Goal: Task Accomplishment & Management: Manage account settings

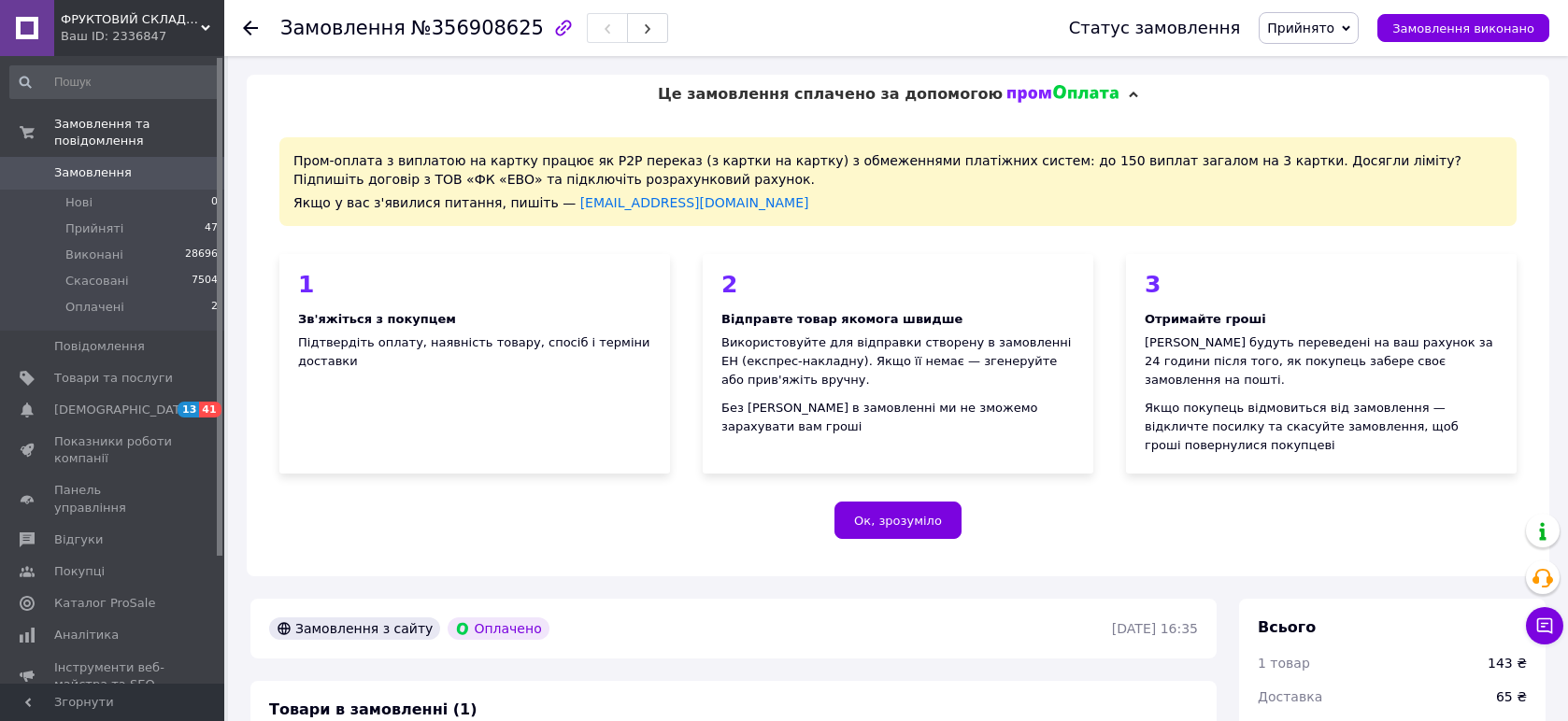
scroll to position [829, 0]
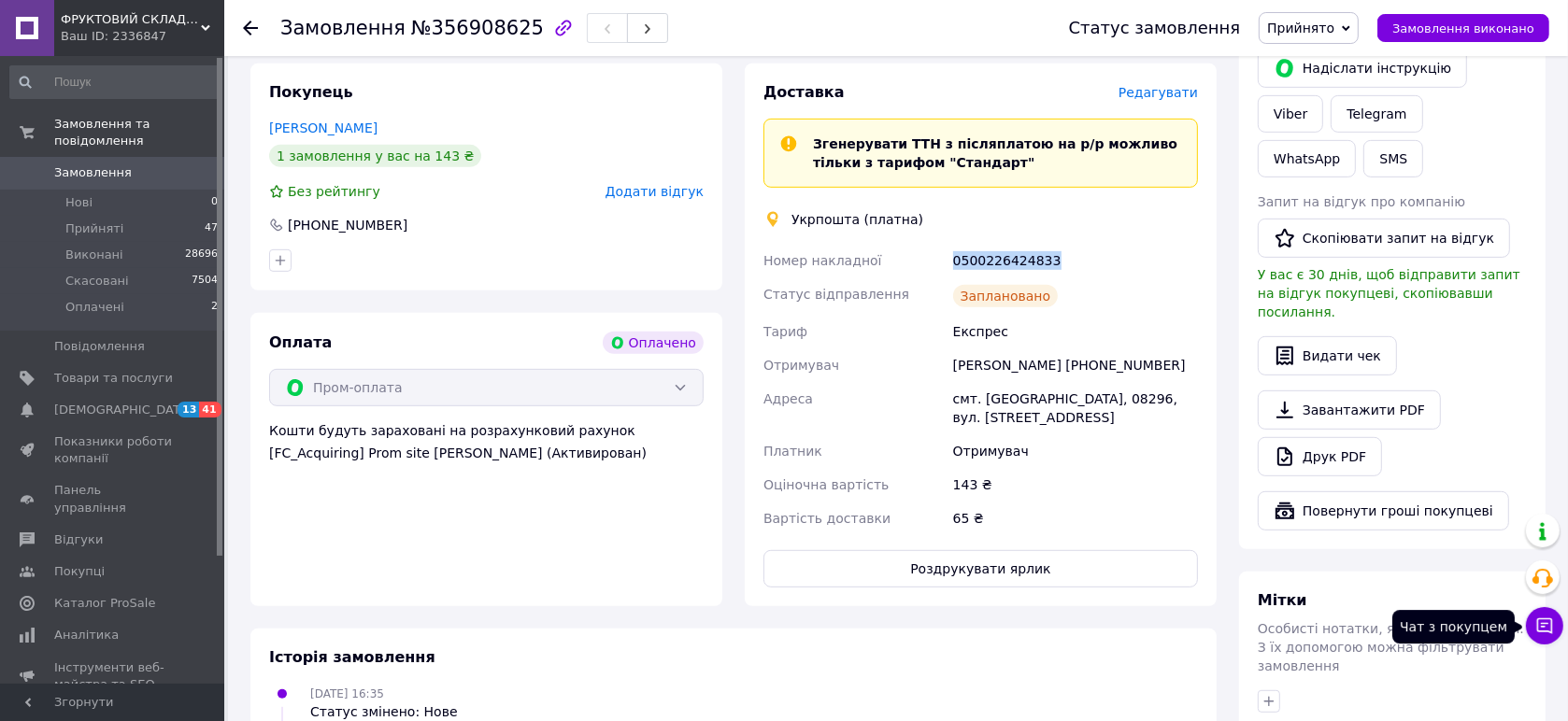
click at [1556, 624] on button "Чат з покупцем" at bounding box center [1544, 626] width 37 height 37
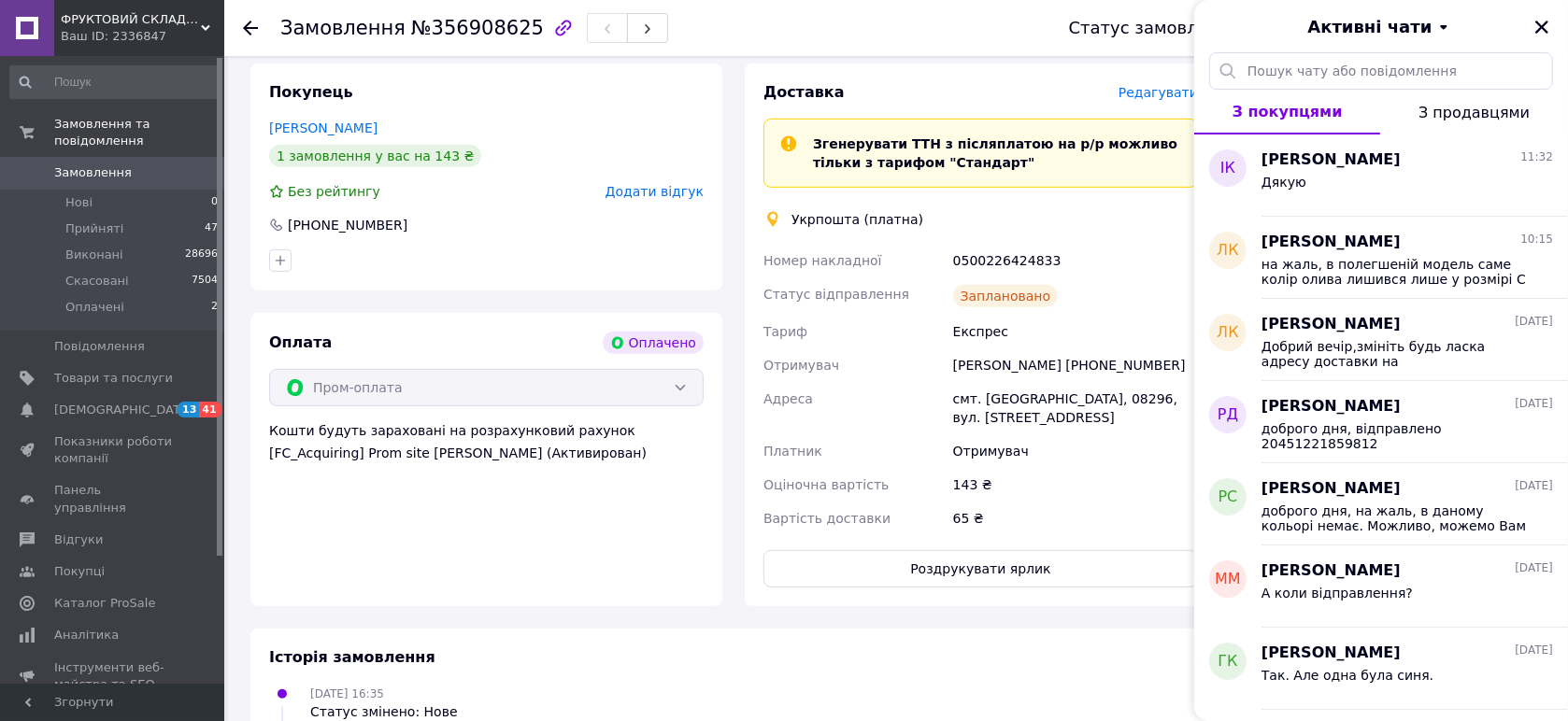
click at [170, 14] on span "ФРУКТОВИЙ СКЛАД ОДЯГУ" at bounding box center [131, 19] width 140 height 17
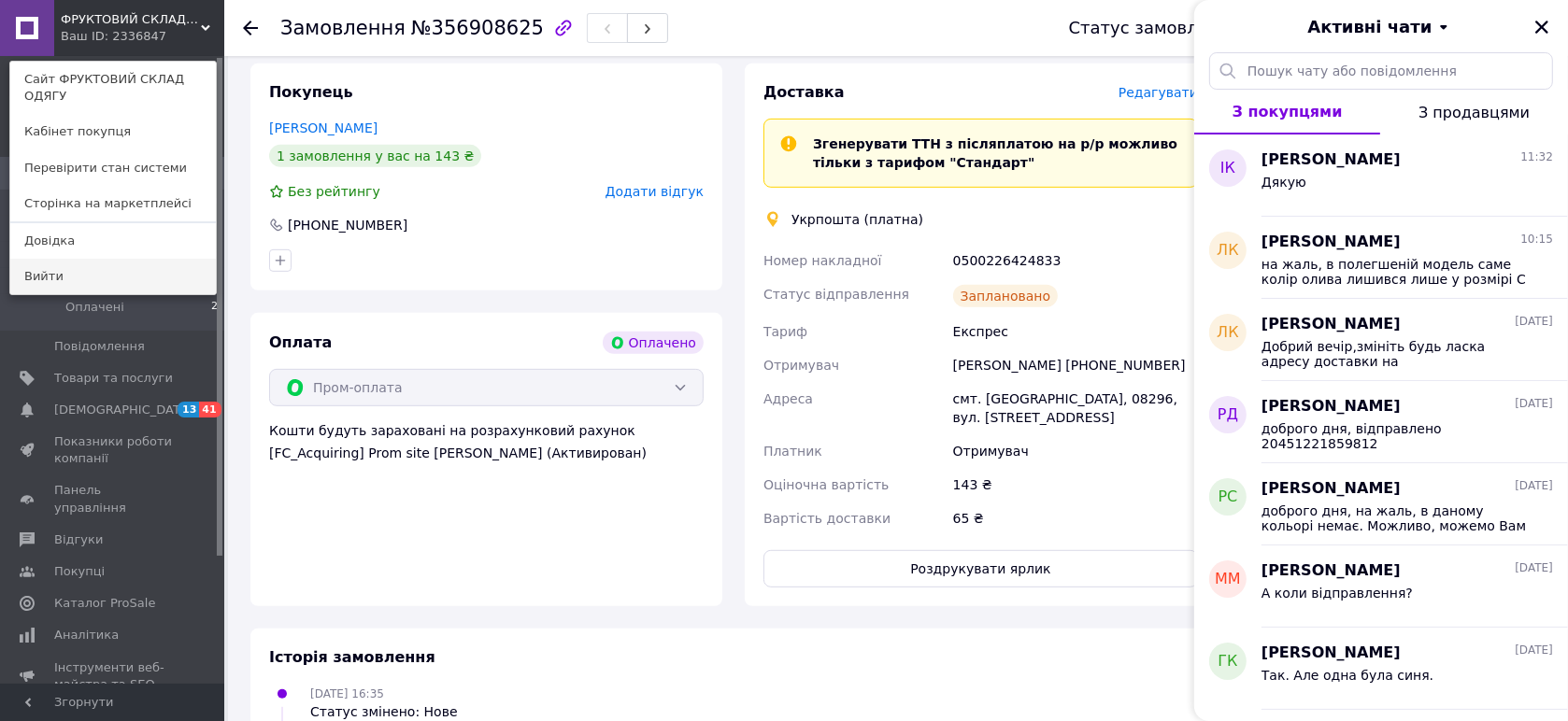
click at [58, 267] on link "Вийти" at bounding box center [112, 276] width 206 height 35
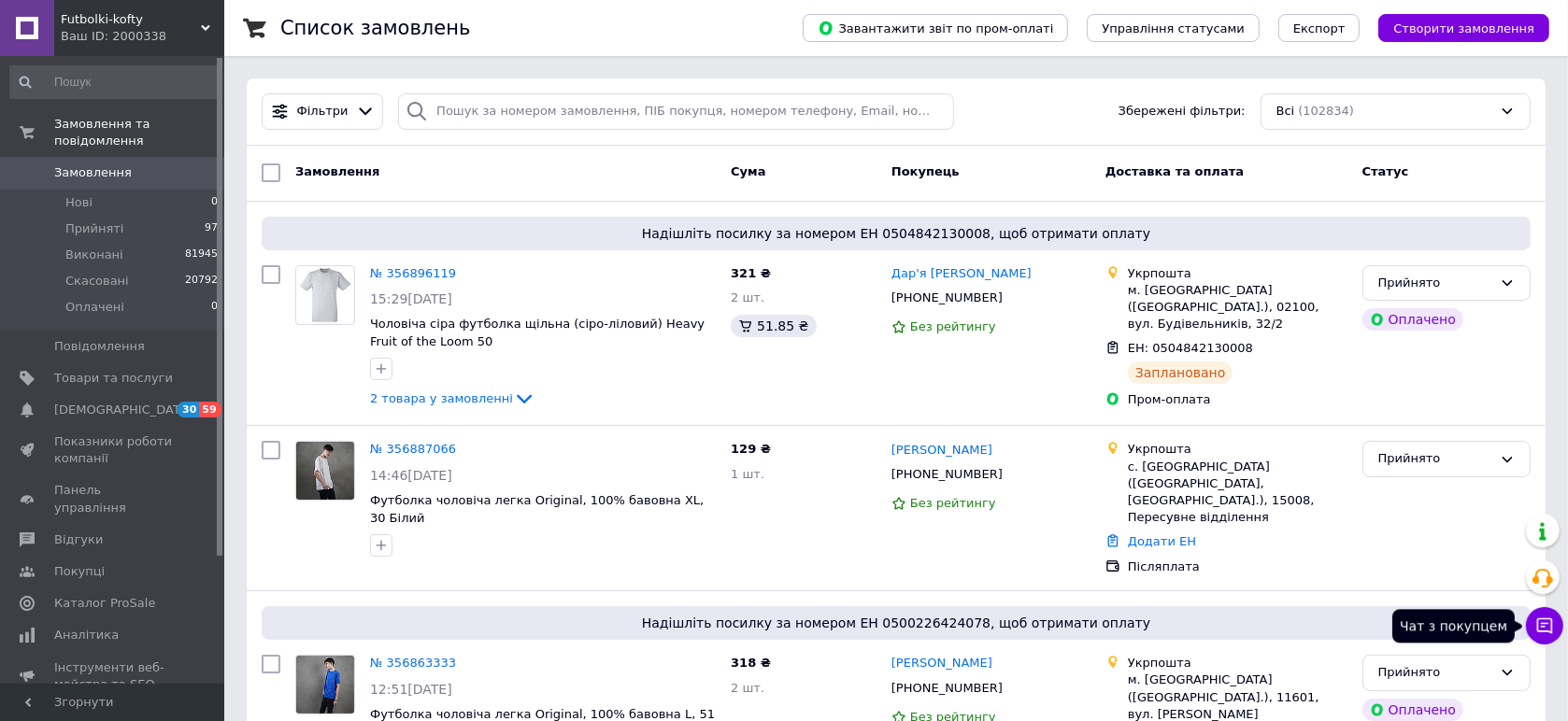
click at [1549, 634] on icon at bounding box center [1544, 626] width 19 height 19
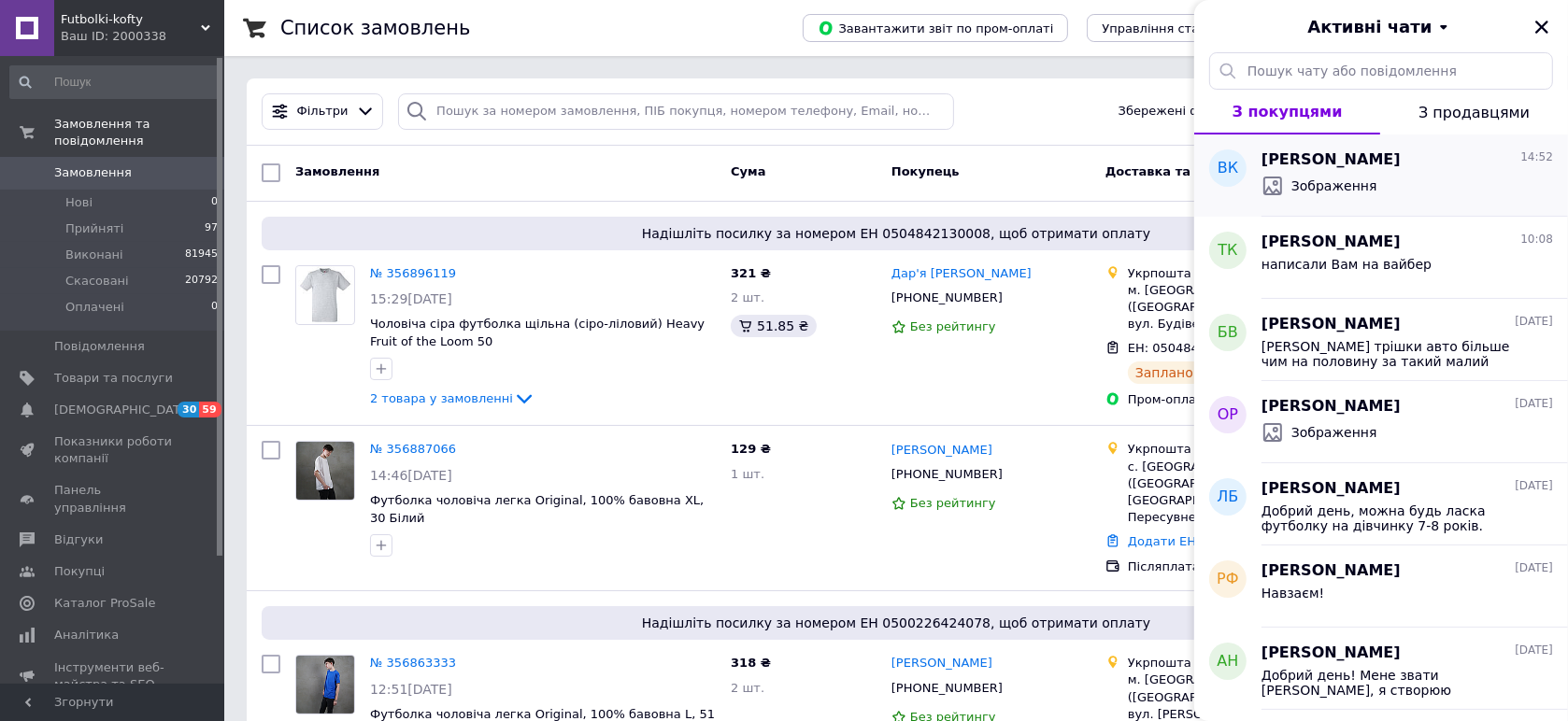
click at [1458, 196] on div "Зображення" at bounding box center [1408, 186] width 291 height 30
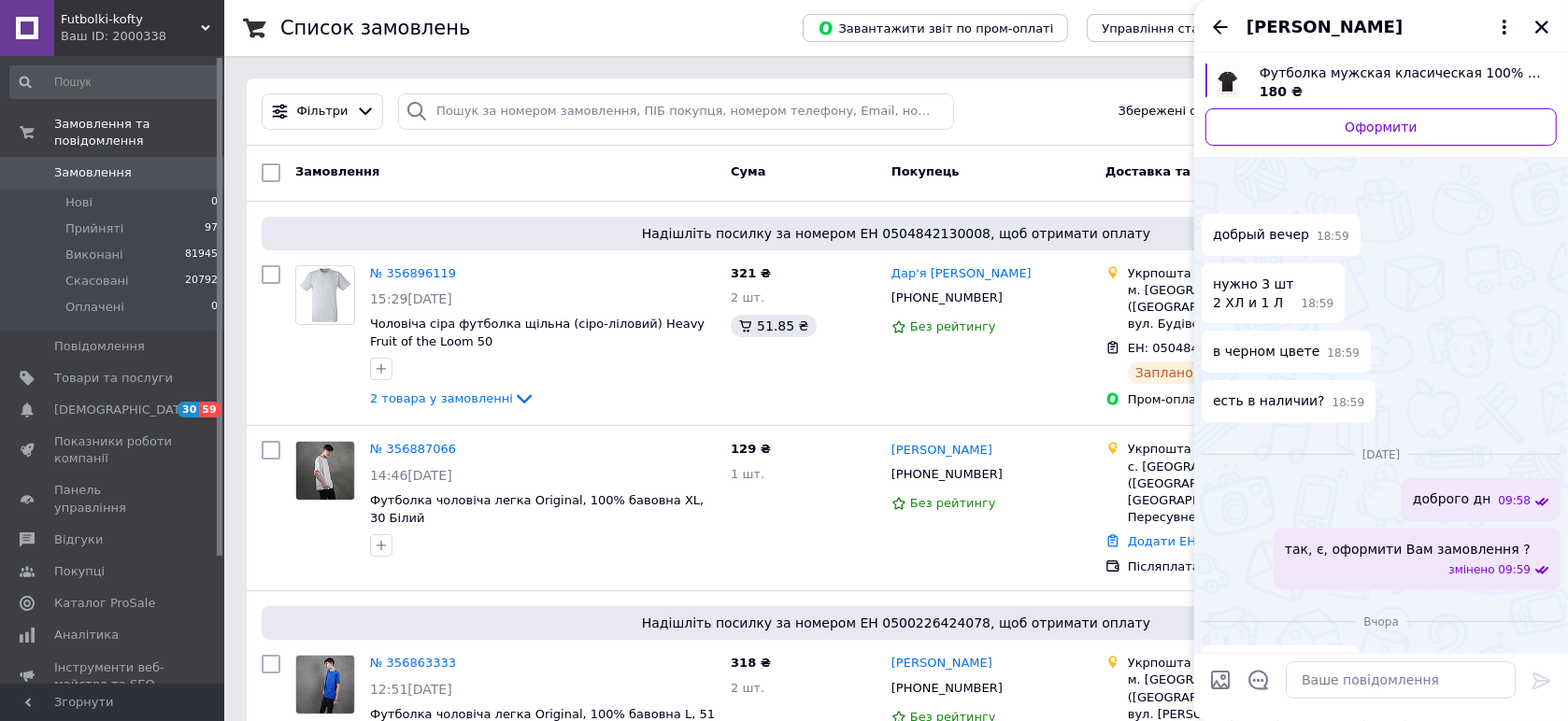
scroll to position [385, 0]
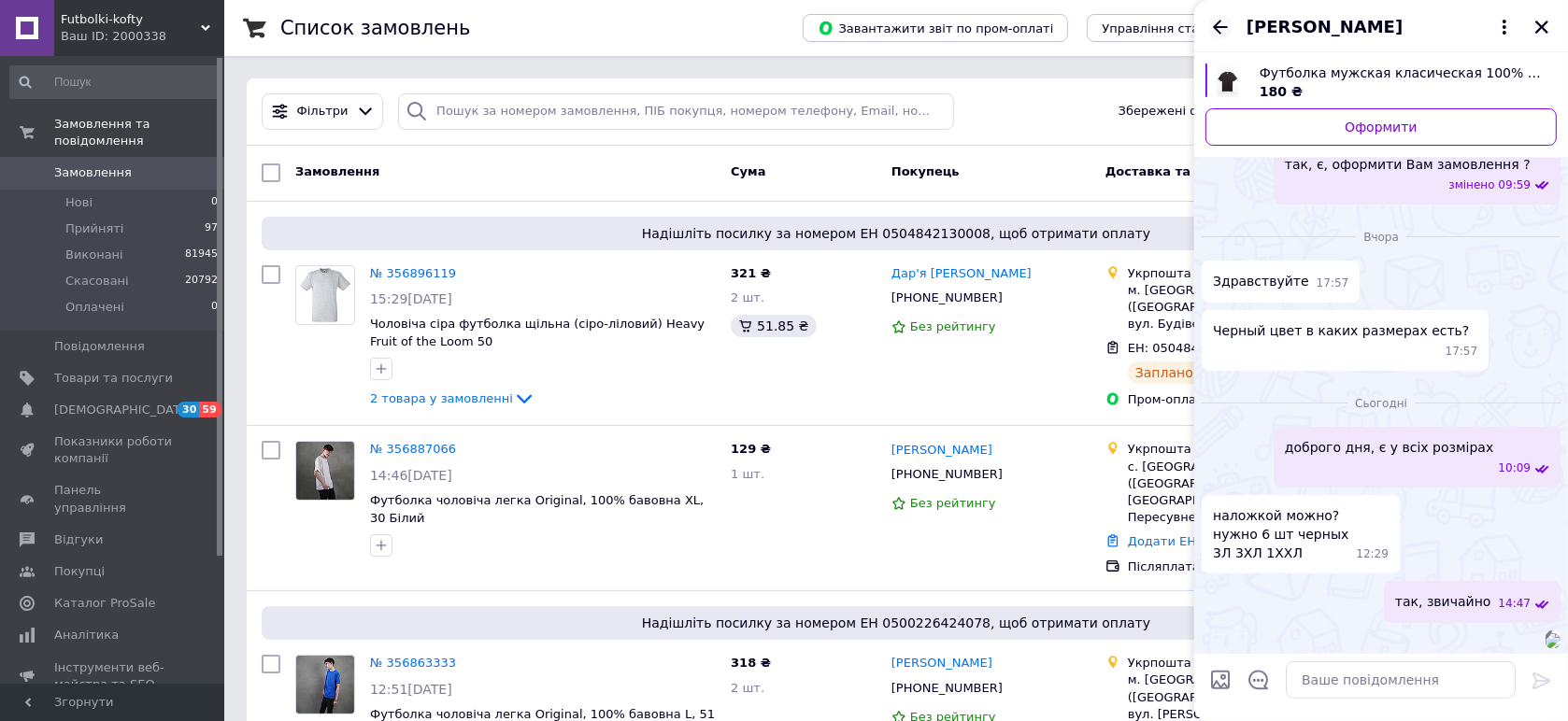
click at [1211, 26] on icon "Назад" at bounding box center [1221, 27] width 23 height 23
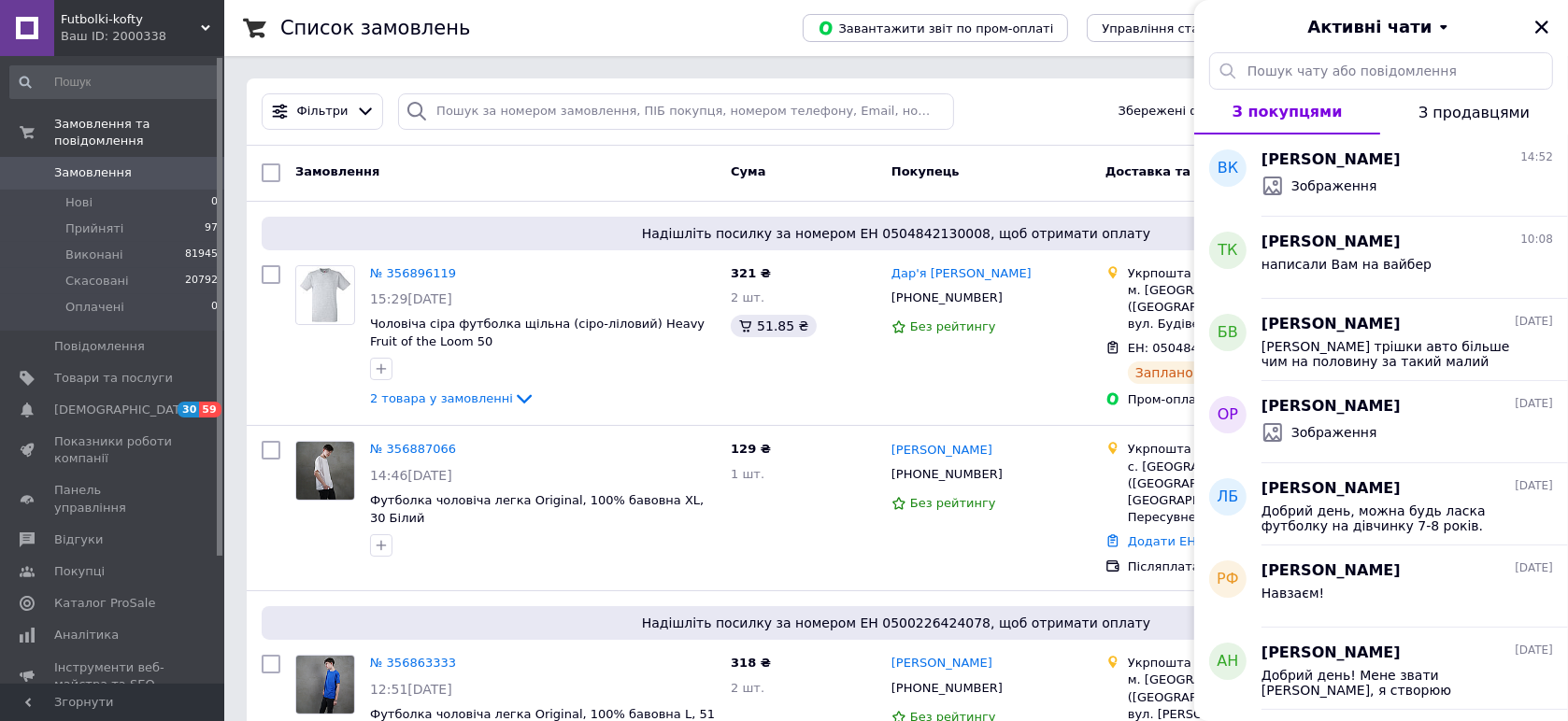
click at [104, 29] on div "Ваш ID: 2000338" at bounding box center [143, 35] width 163 height 17
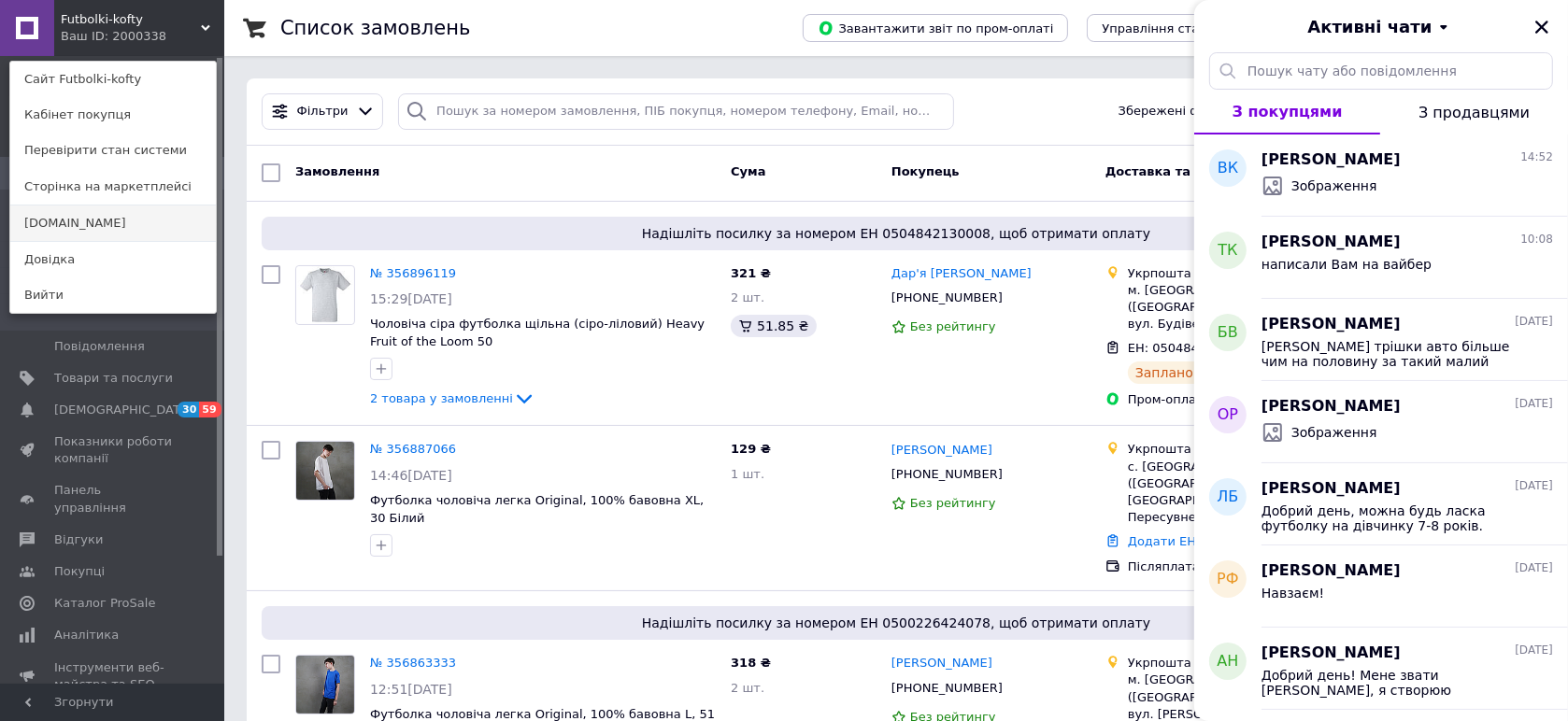
click at [158, 215] on link "[DOMAIN_NAME]" at bounding box center [112, 223] width 206 height 35
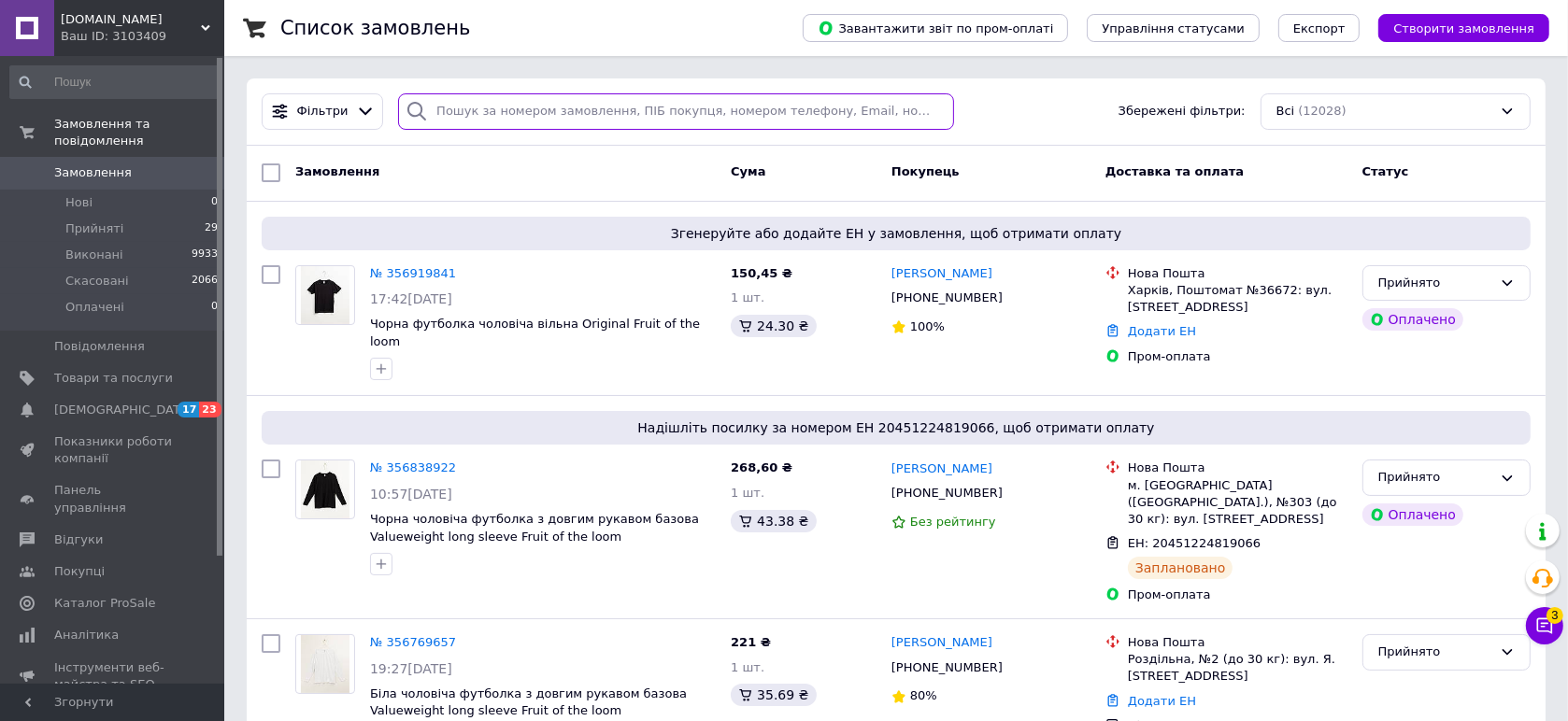
click at [488, 112] on input "search" at bounding box center [675, 111] width 556 height 36
paste input "356919841"
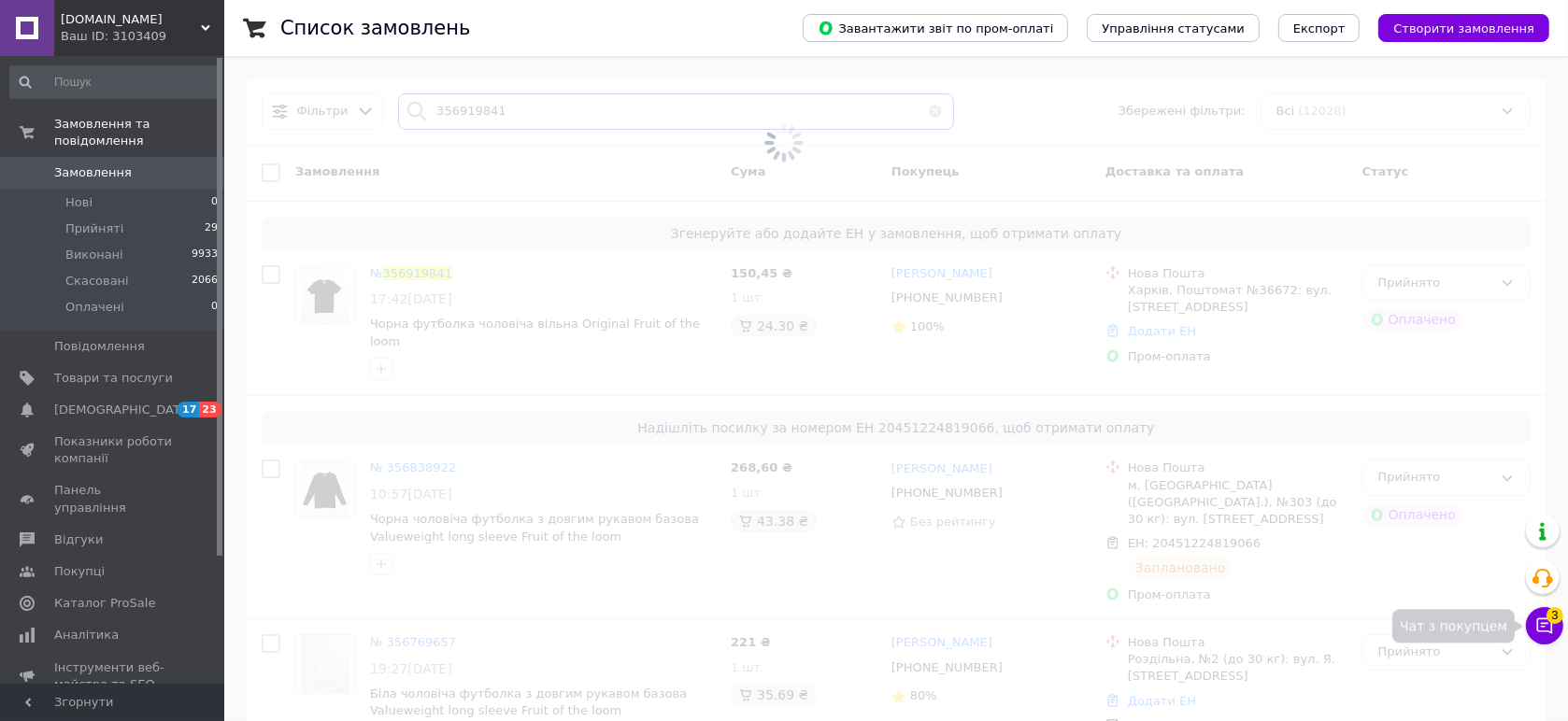
type input "356919841"
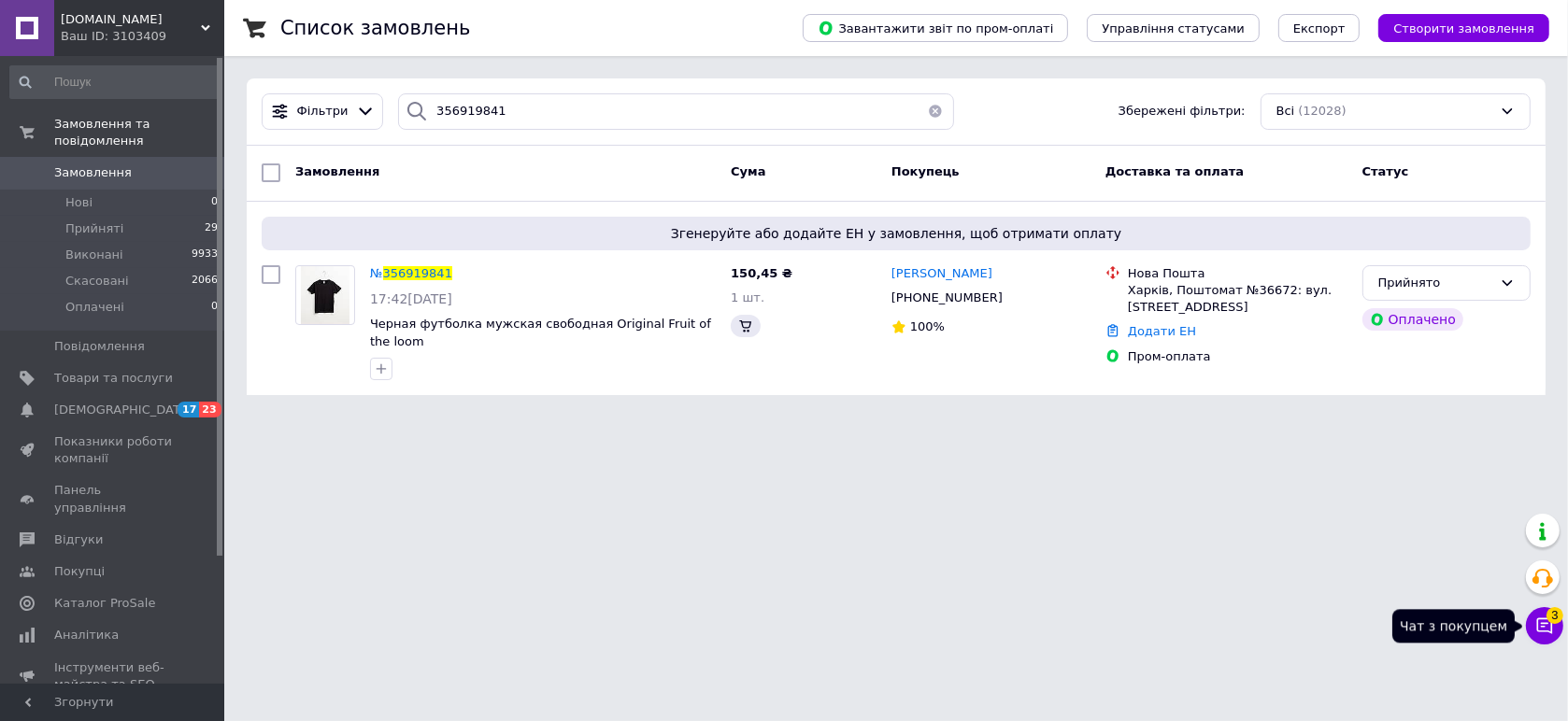
click at [1547, 627] on button "Чат з покупцем 3" at bounding box center [1544, 626] width 37 height 37
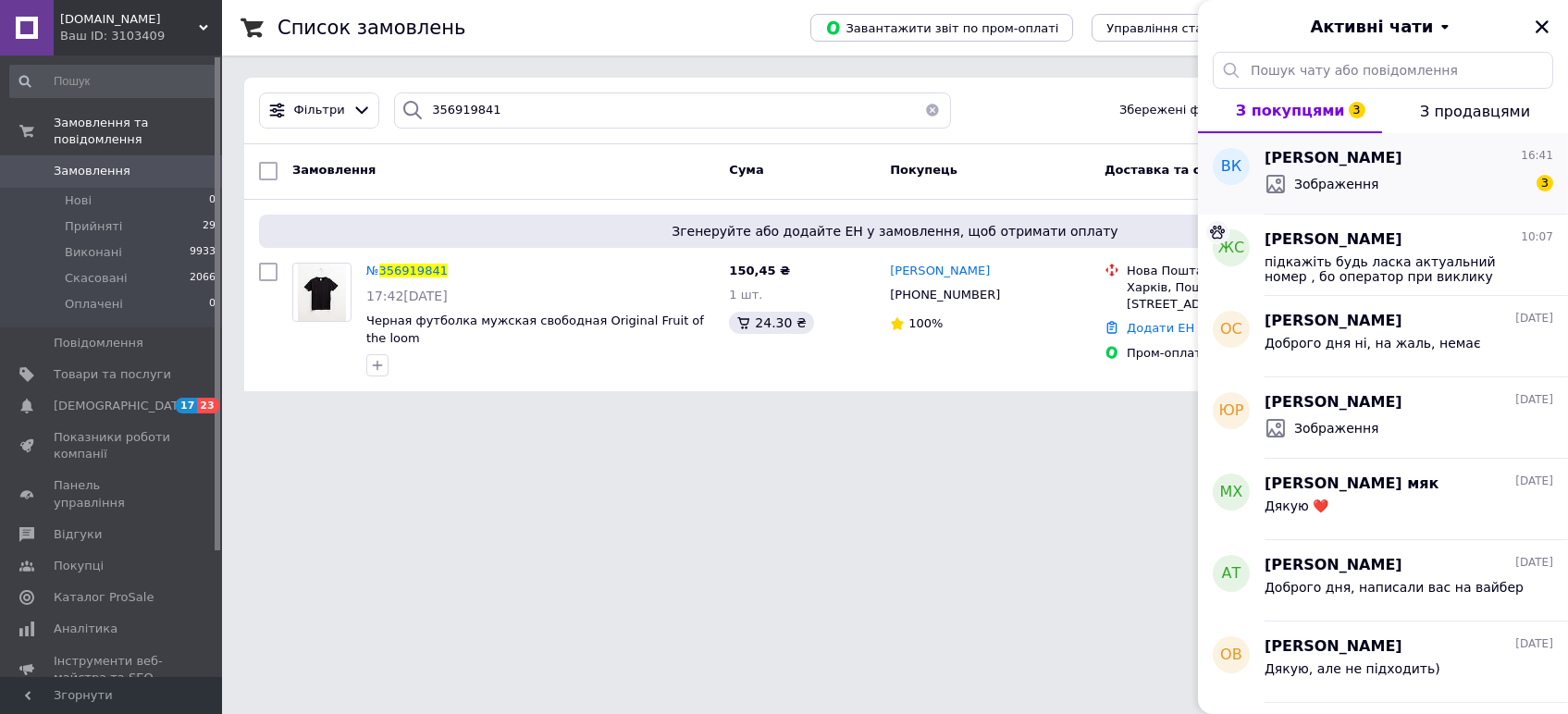
click at [1400, 212] on div "[PERSON_NAME] 16:41 Зображення 3" at bounding box center [1416, 174] width 303 height 82
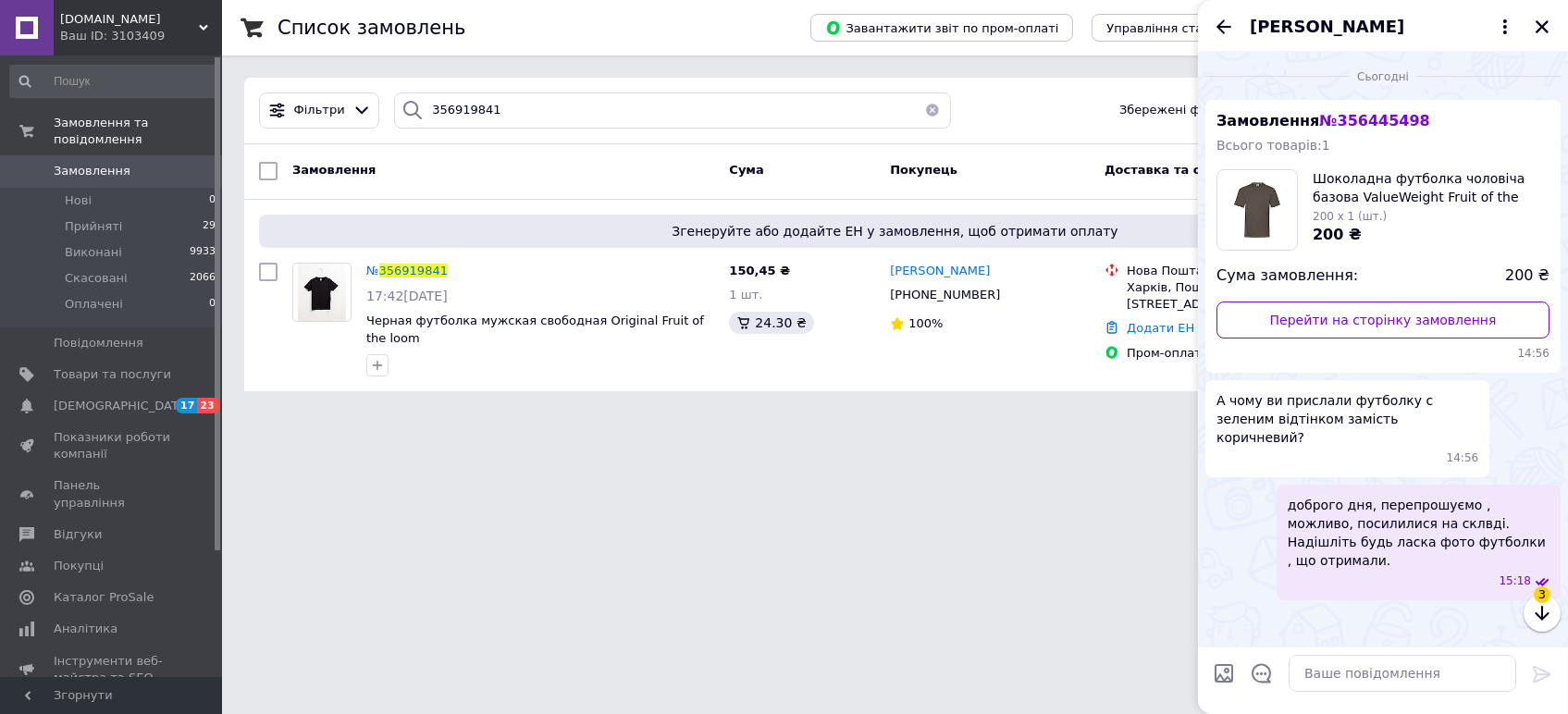
scroll to position [1356, 0]
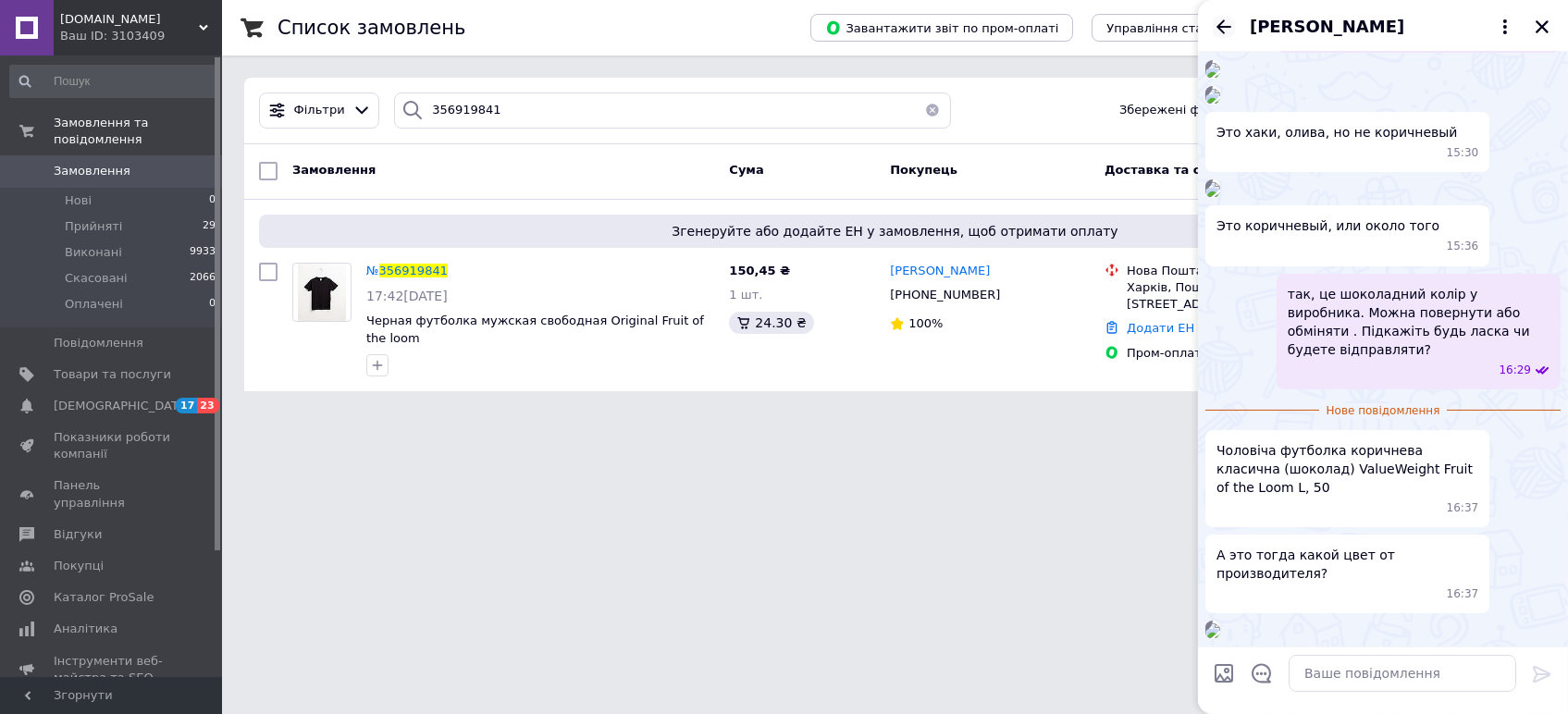
click at [1221, 27] on icon "Назад" at bounding box center [1223, 26] width 15 height 14
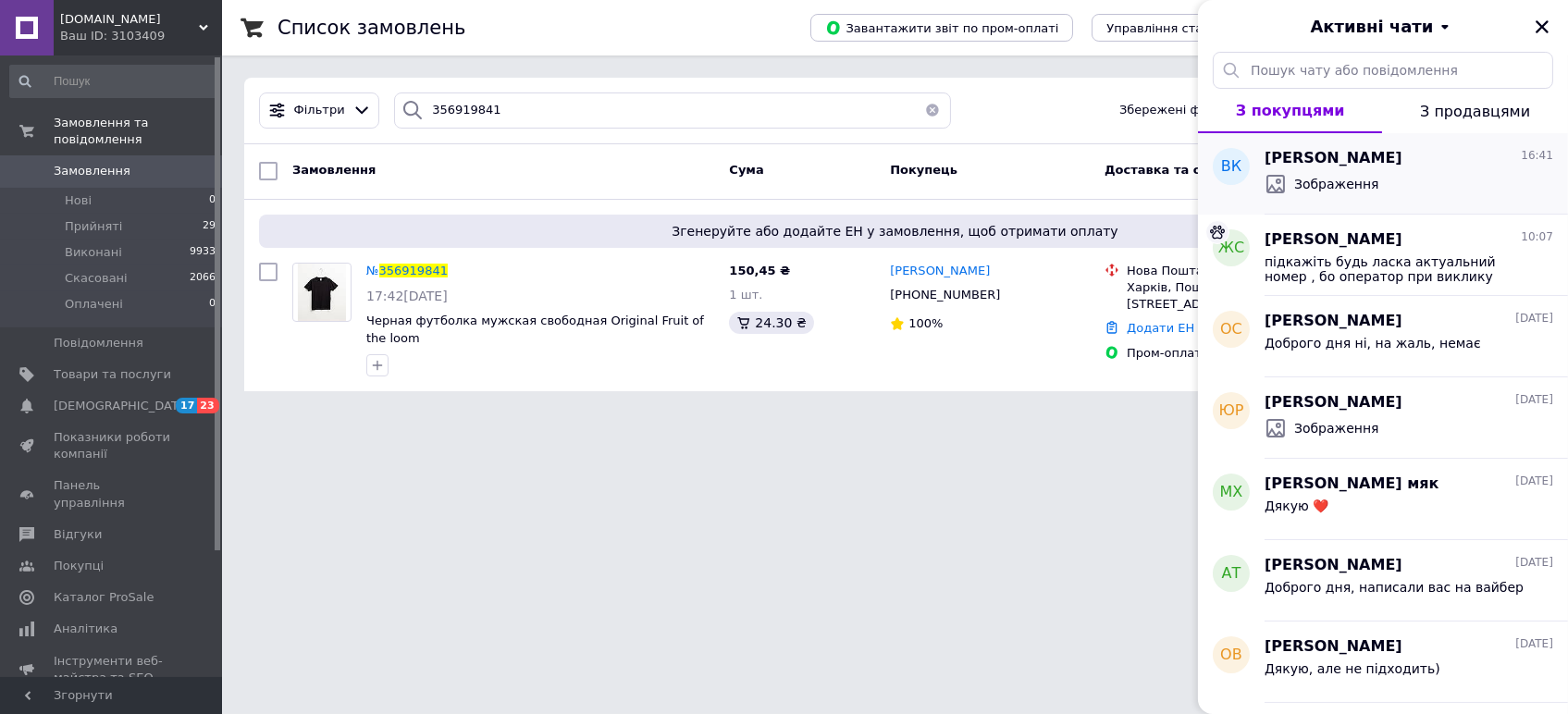
click at [1332, 191] on span "Зображення" at bounding box center [1336, 183] width 85 height 19
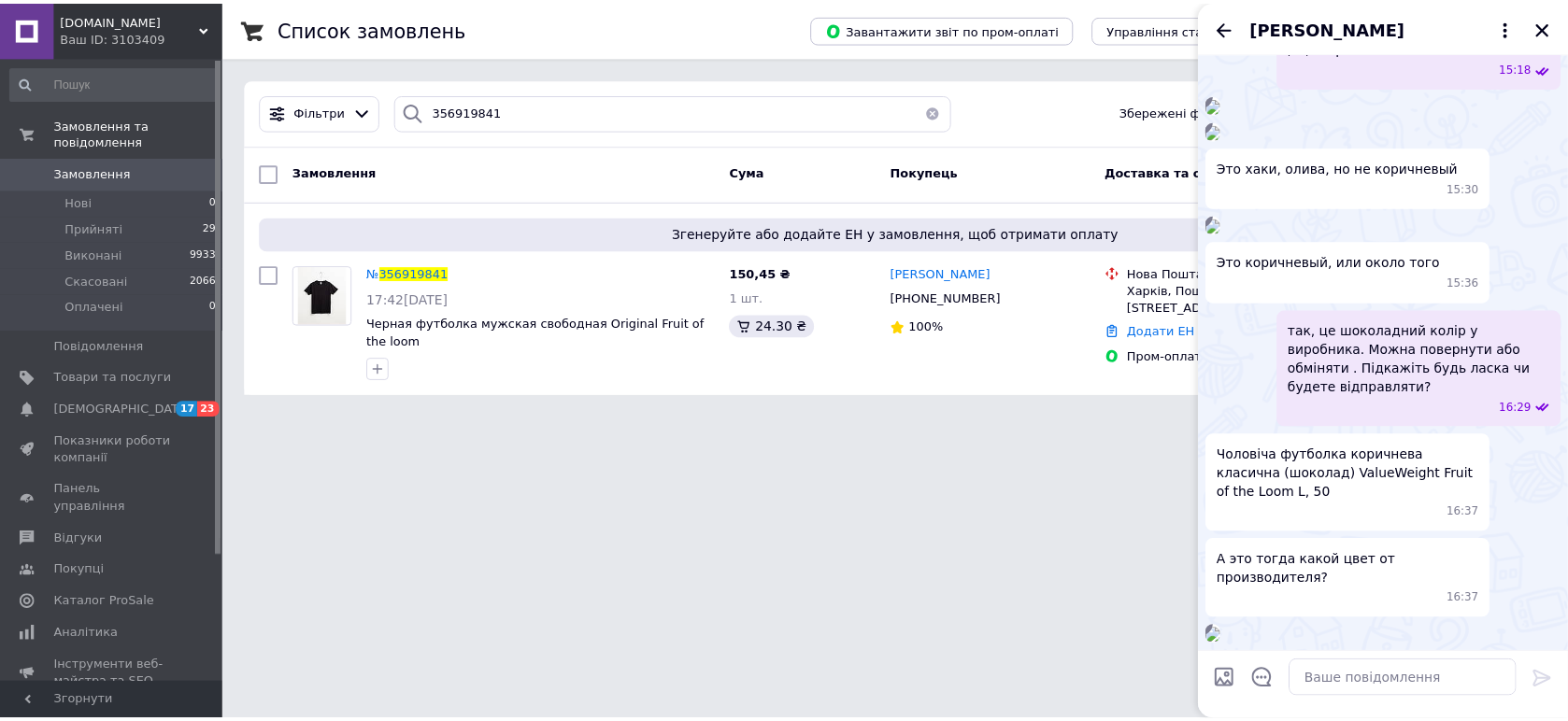
scroll to position [933, 0]
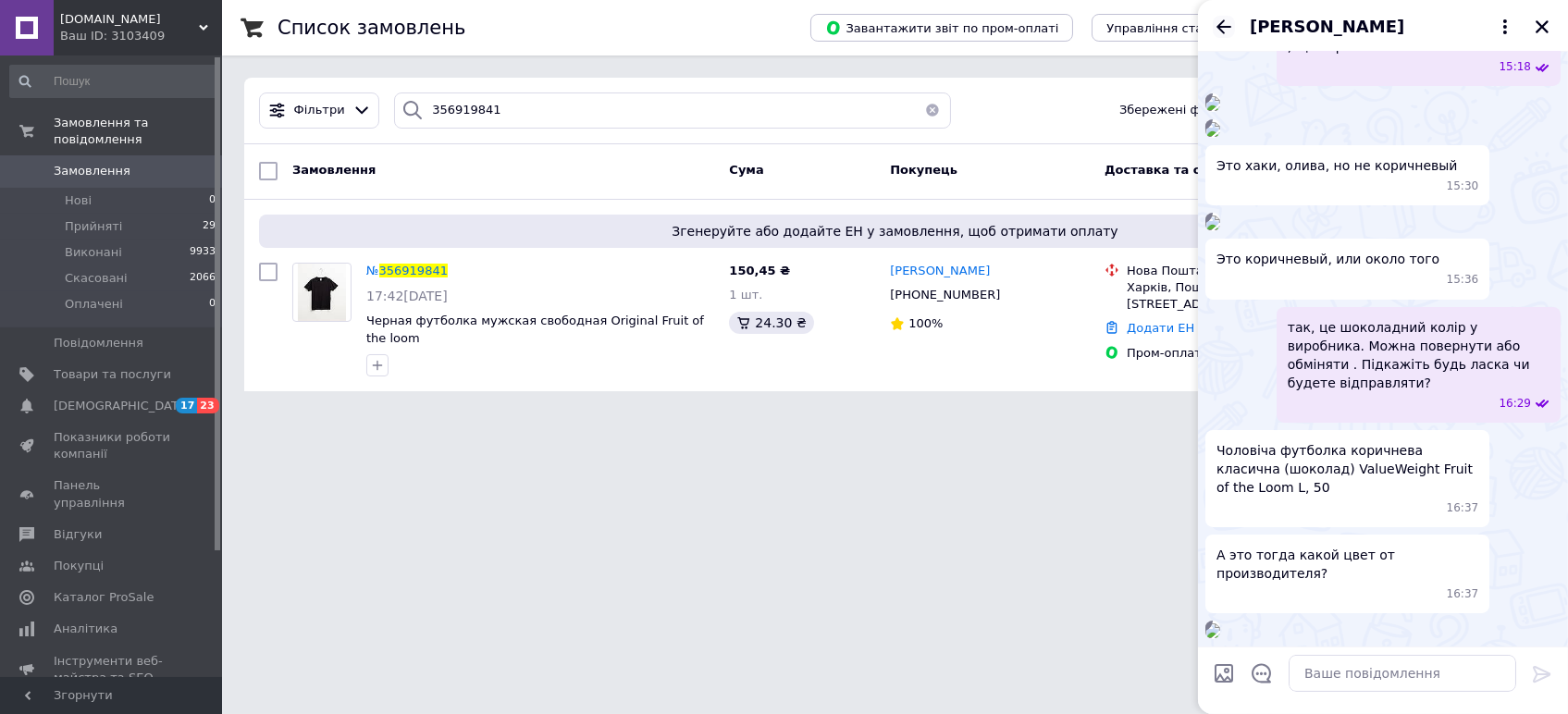
click at [1224, 27] on icon "Назад" at bounding box center [1224, 26] width 22 height 22
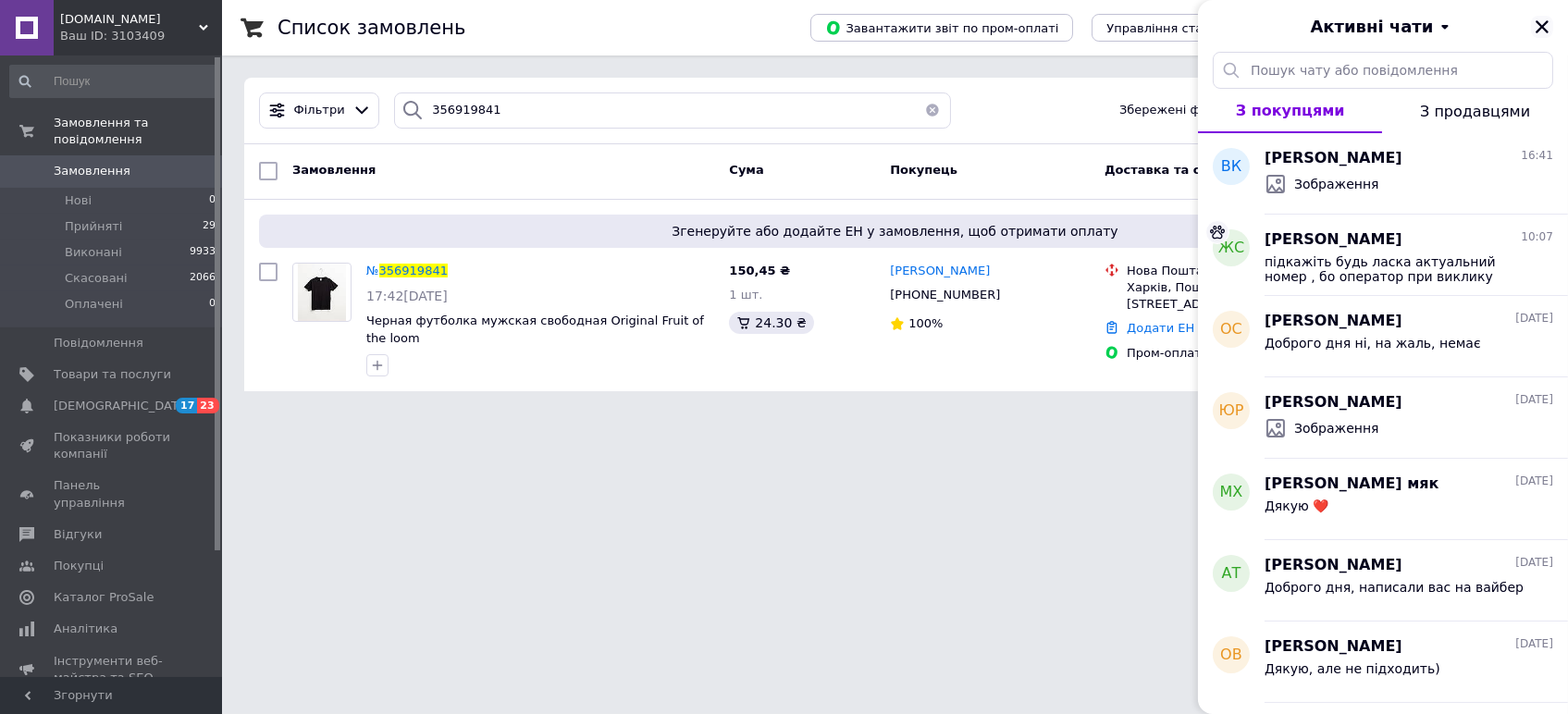
click at [1549, 25] on icon "Закрити" at bounding box center [1542, 26] width 17 height 17
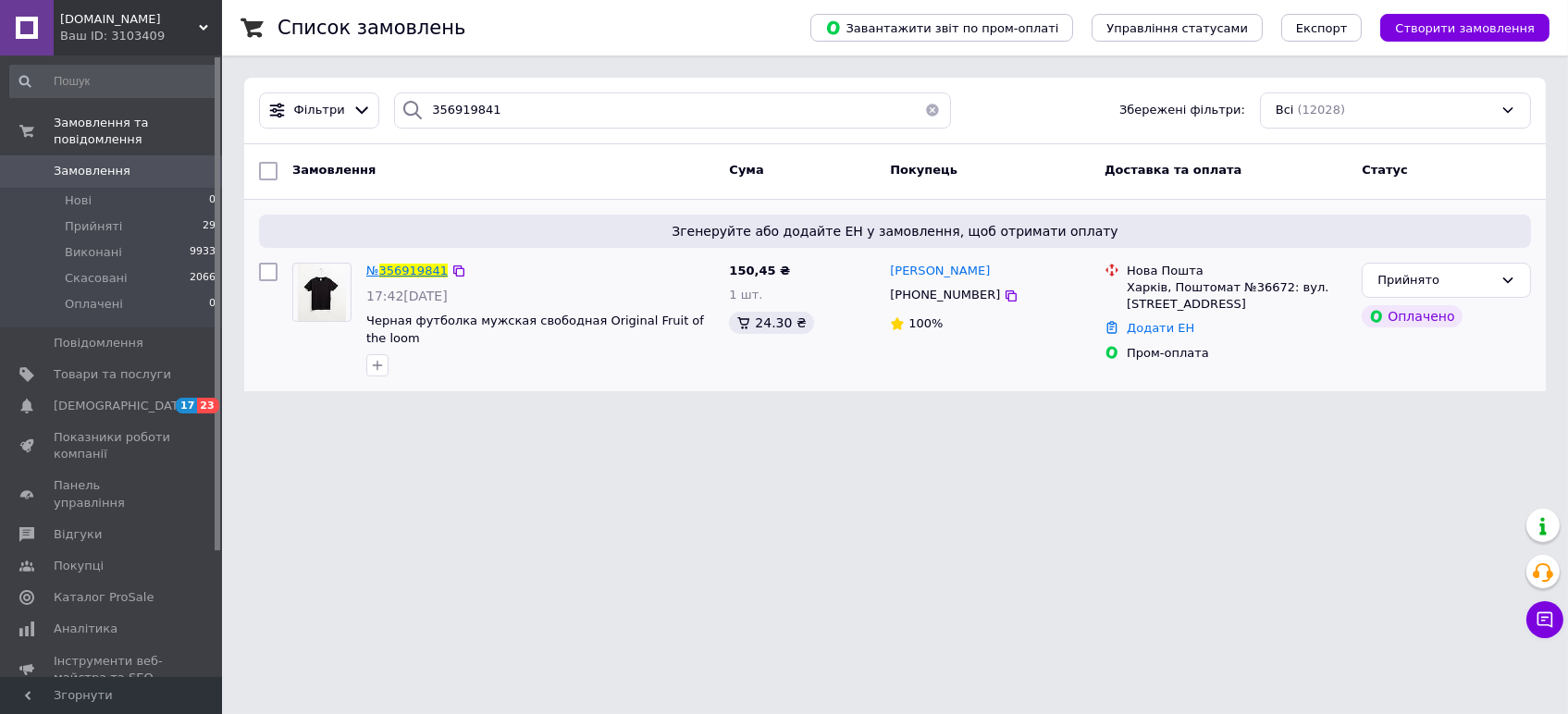
click at [421, 272] on span "356919841" at bounding box center [413, 271] width 68 height 14
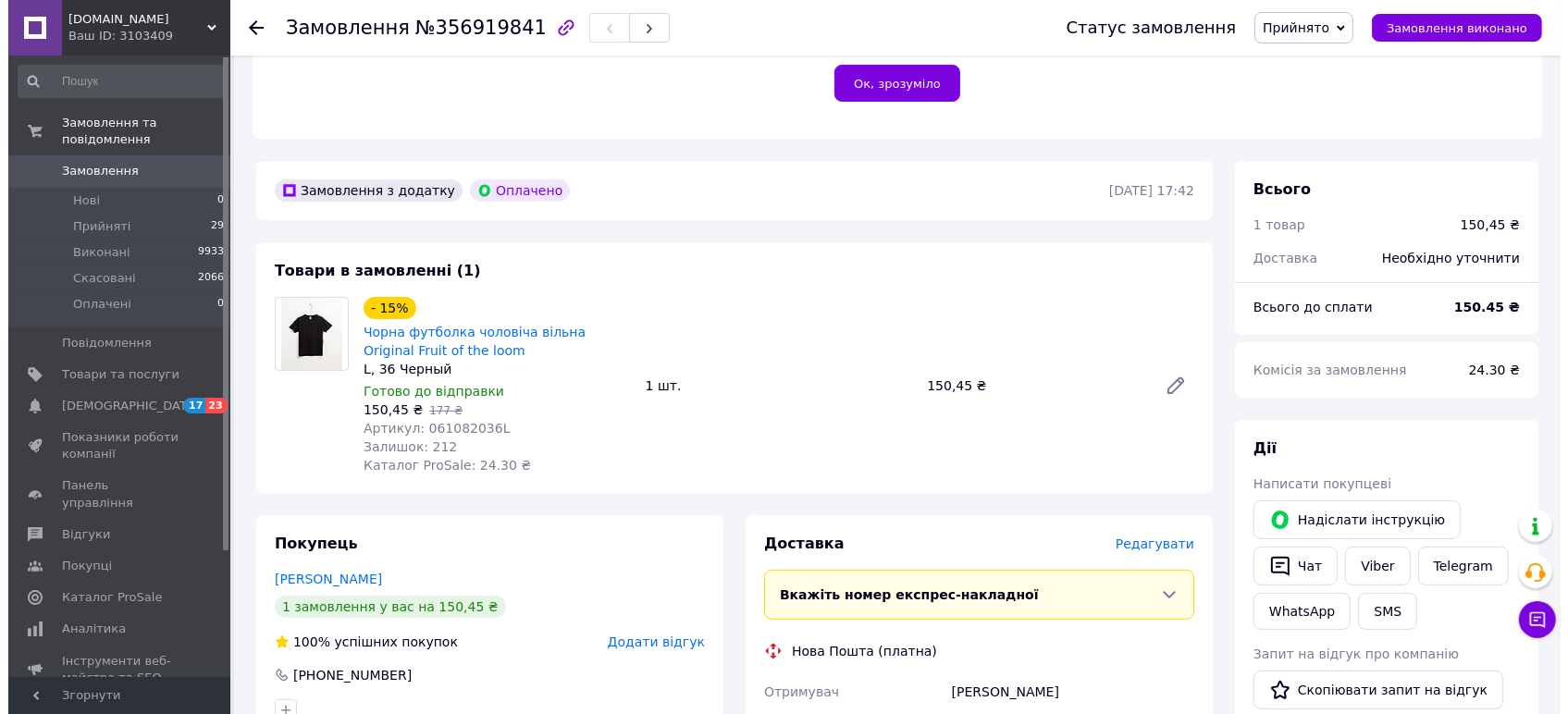
scroll to position [513, 0]
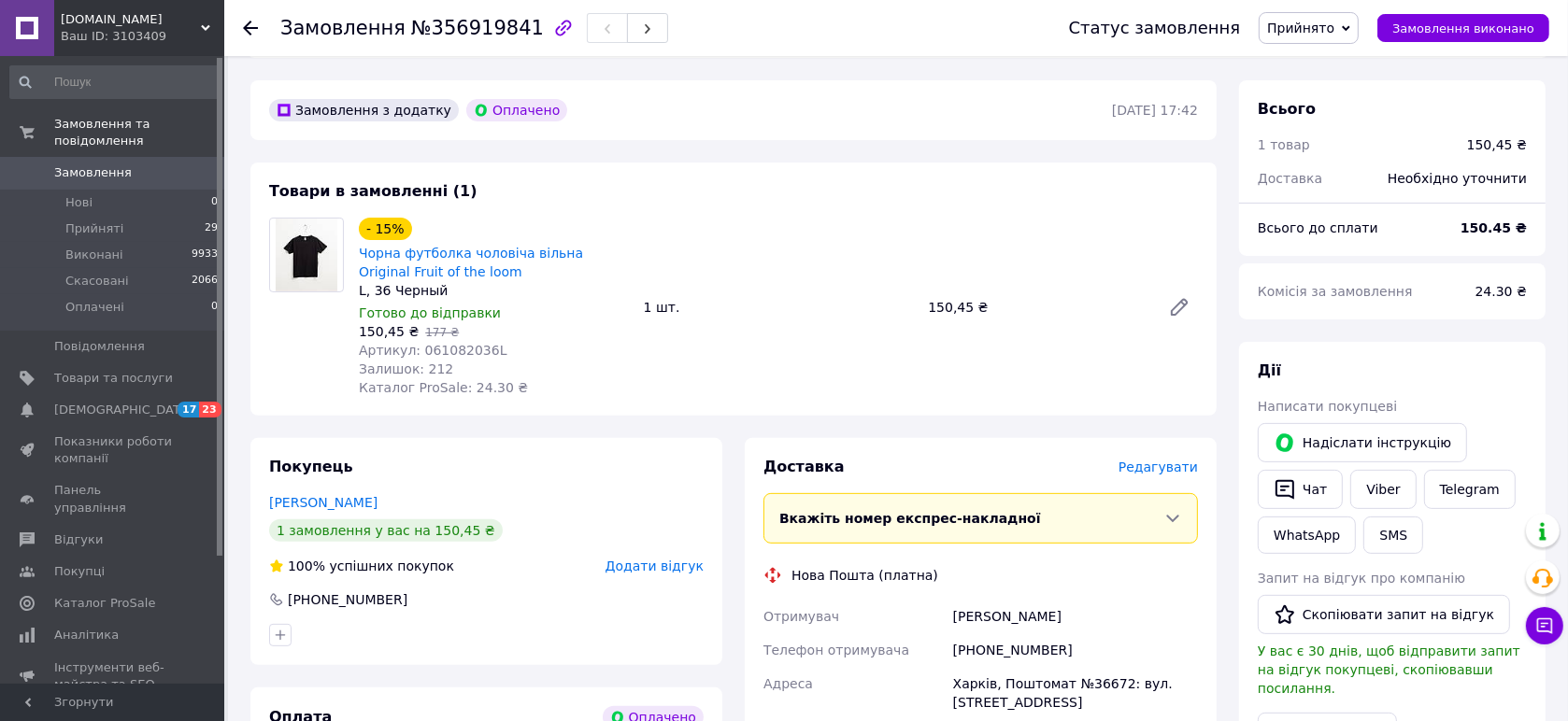
click at [1160, 459] on span "Редагувати" at bounding box center [1158, 466] width 80 height 15
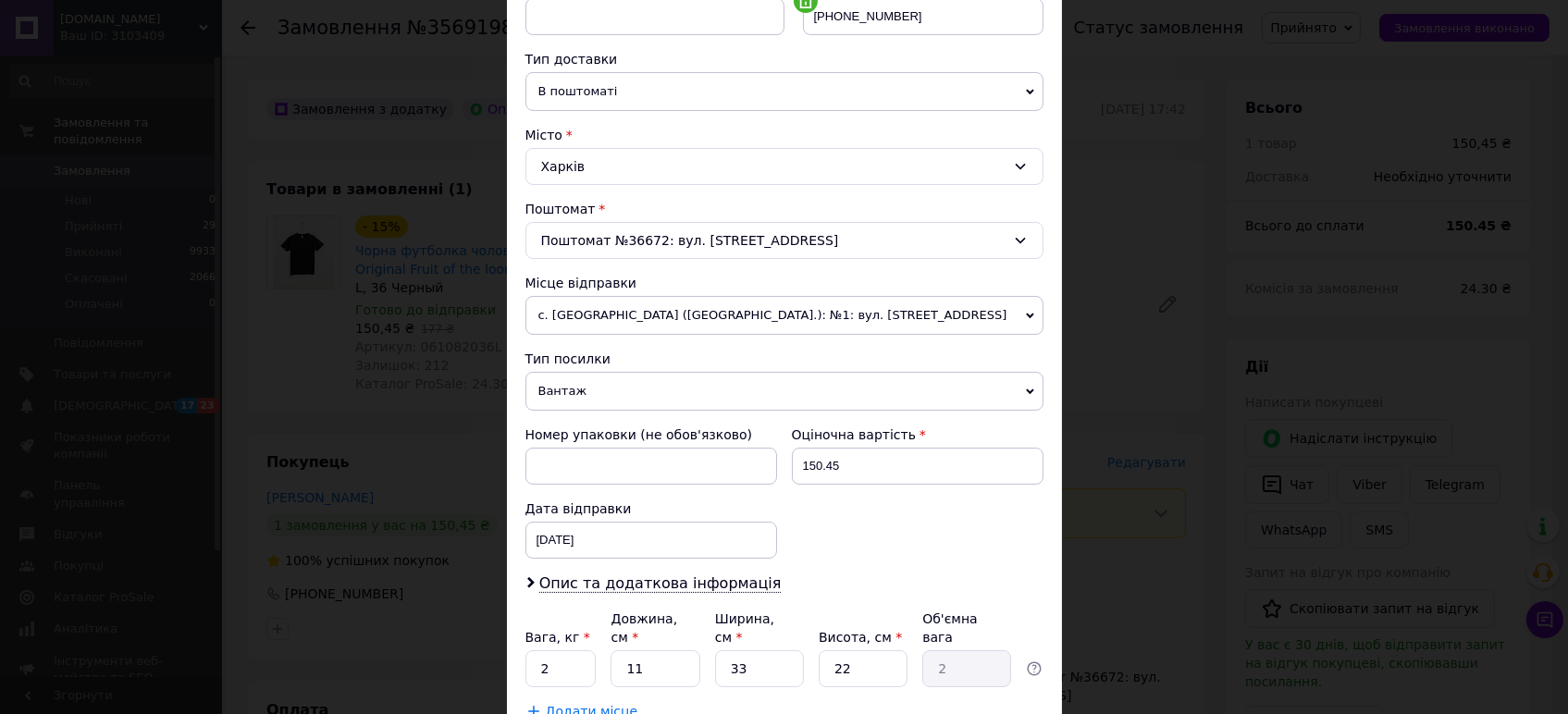
scroll to position [510, 0]
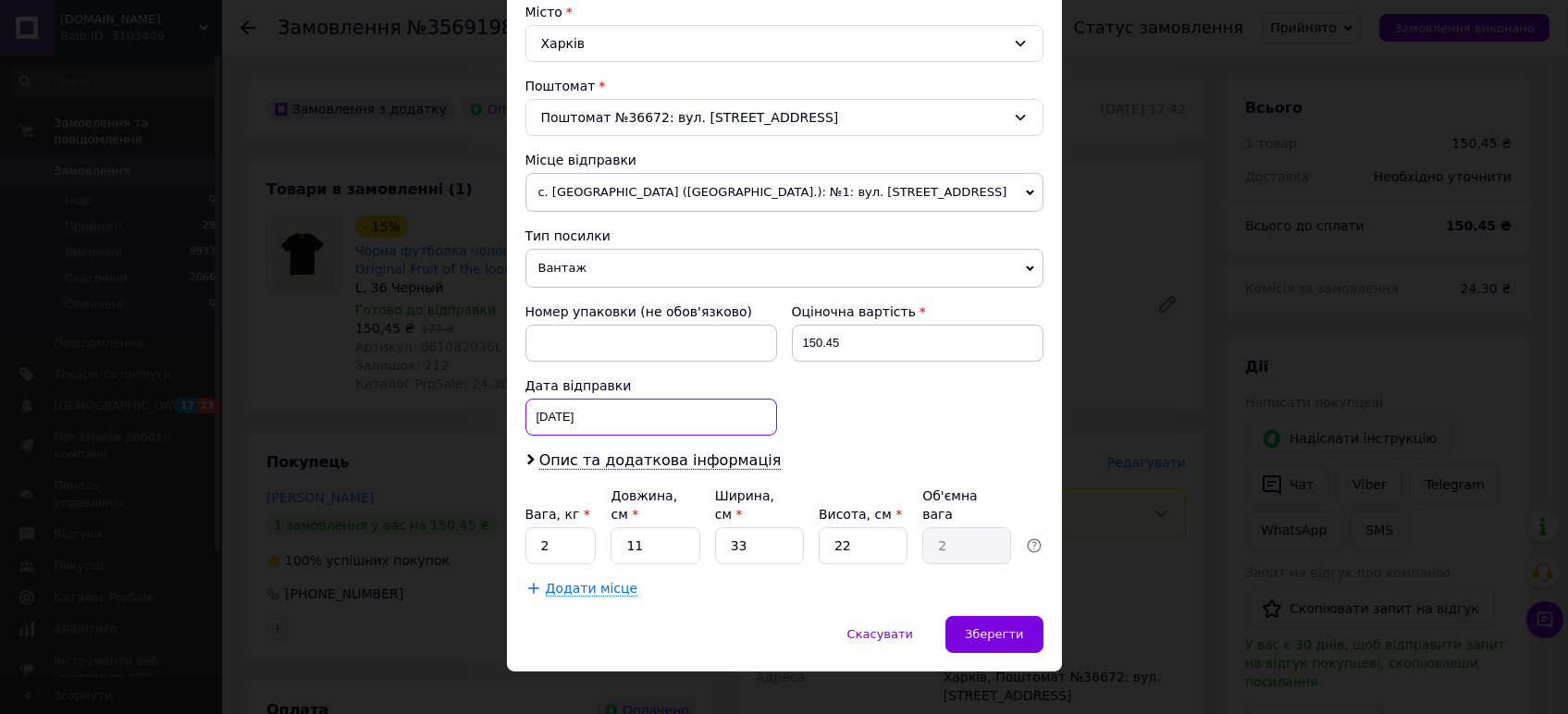
click at [678, 412] on div "[DATE] < 2025 > < Август > Пн Вт Ср Чт Пт Сб Вс 28 29 30 31 1 2 3 4 5 6 7 8 9 1…" at bounding box center [651, 417] width 251 height 37
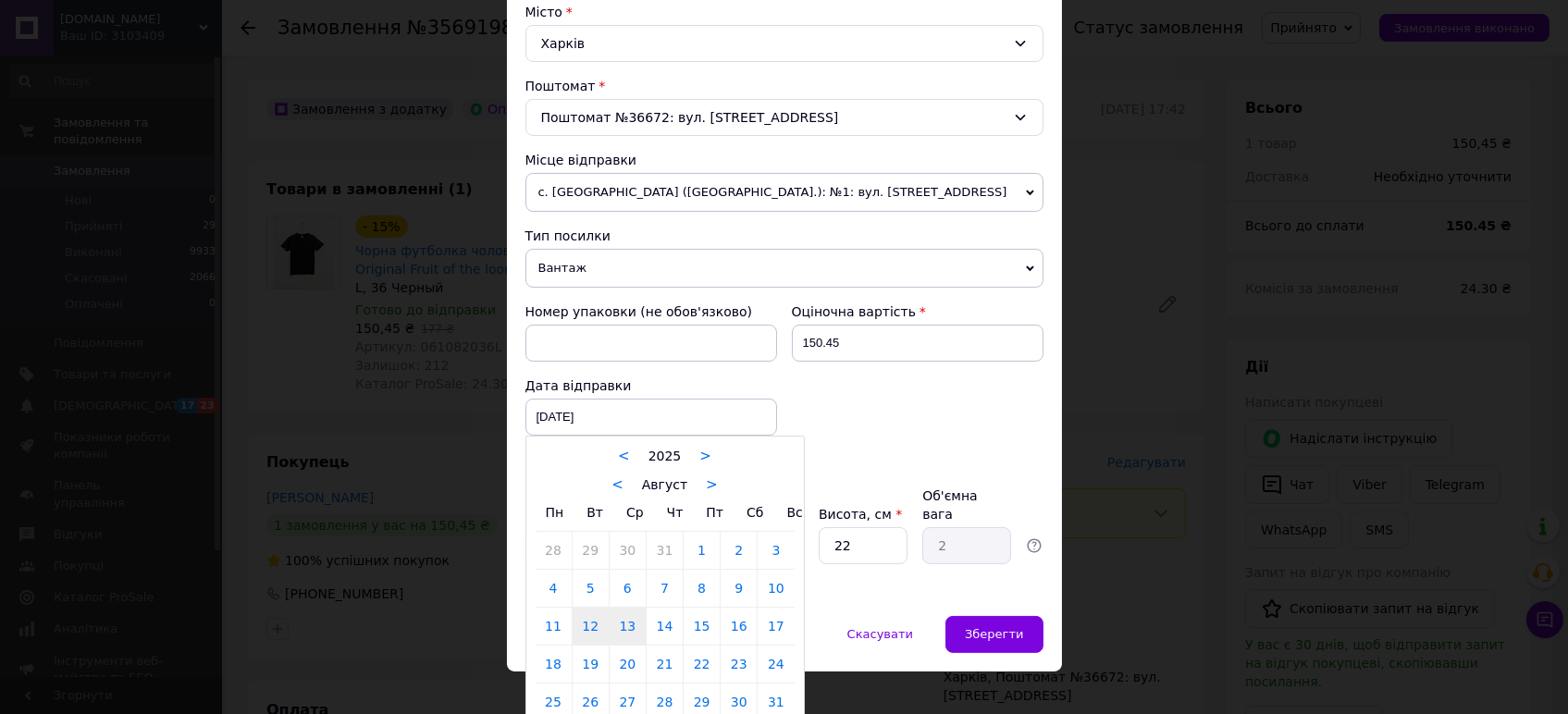
click at [631, 621] on link "13" at bounding box center [628, 626] width 36 height 37
type input "[DATE]"
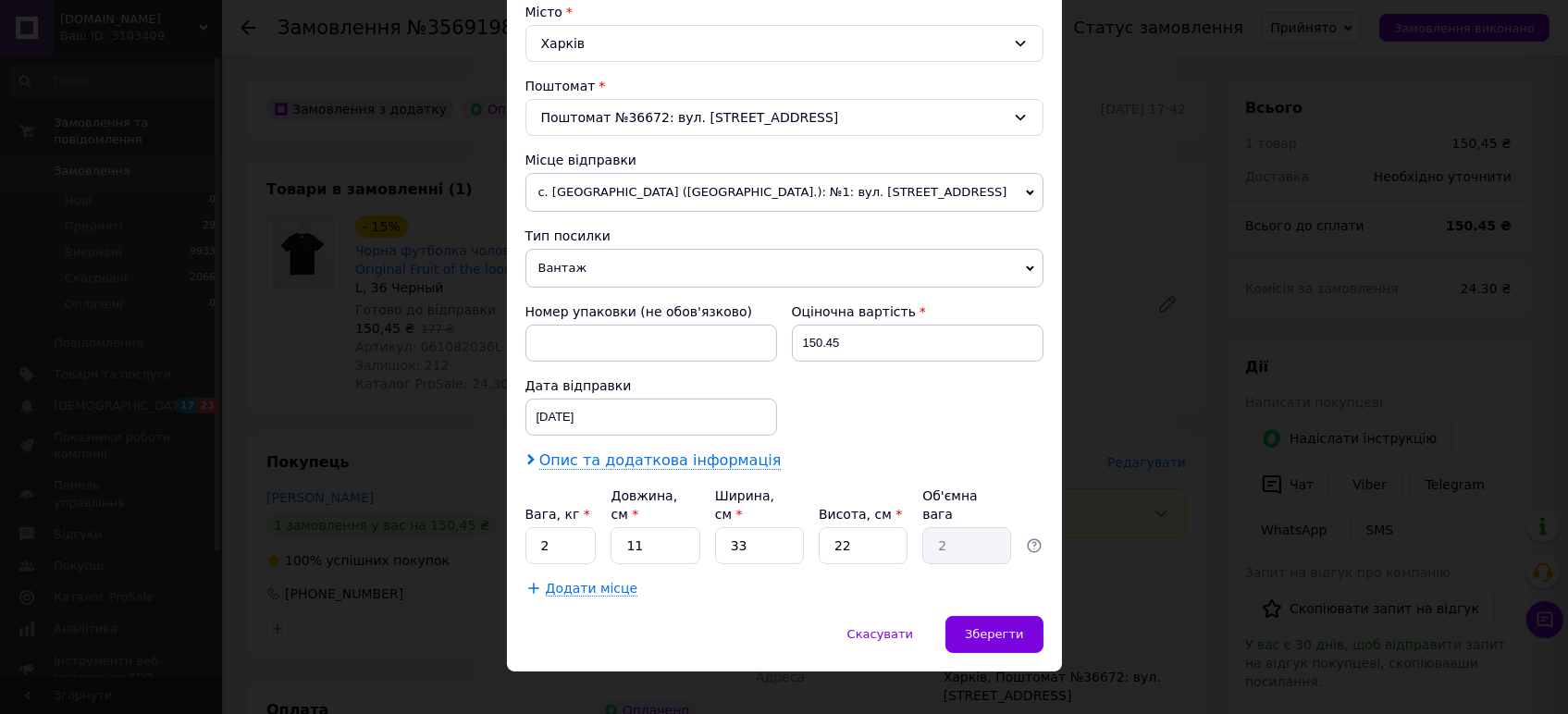
click at [708, 457] on span "Опис та додаткова інформація" at bounding box center [660, 460] width 243 height 19
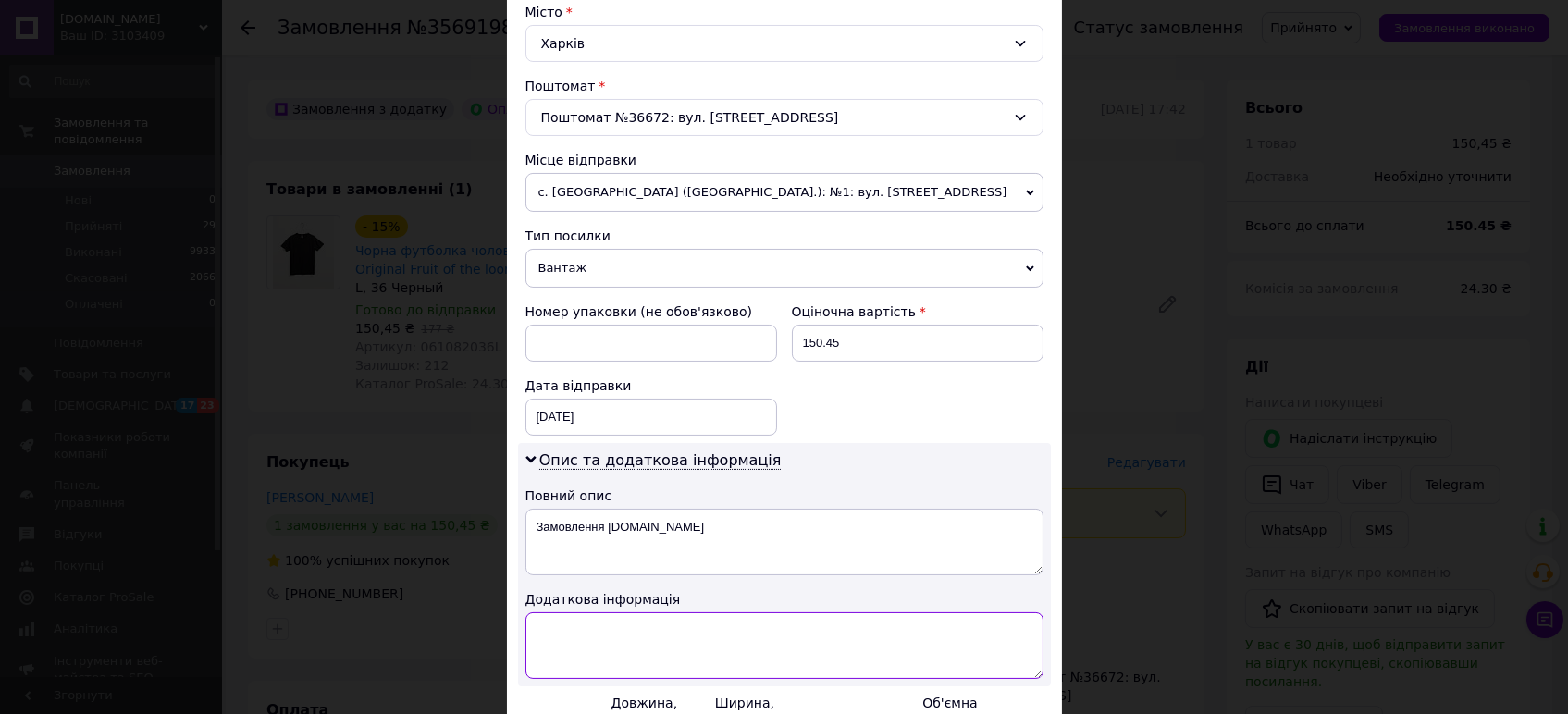
click at [721, 630] on textarea at bounding box center [784, 645] width 518 height 66
paste textarea "0000-065437"
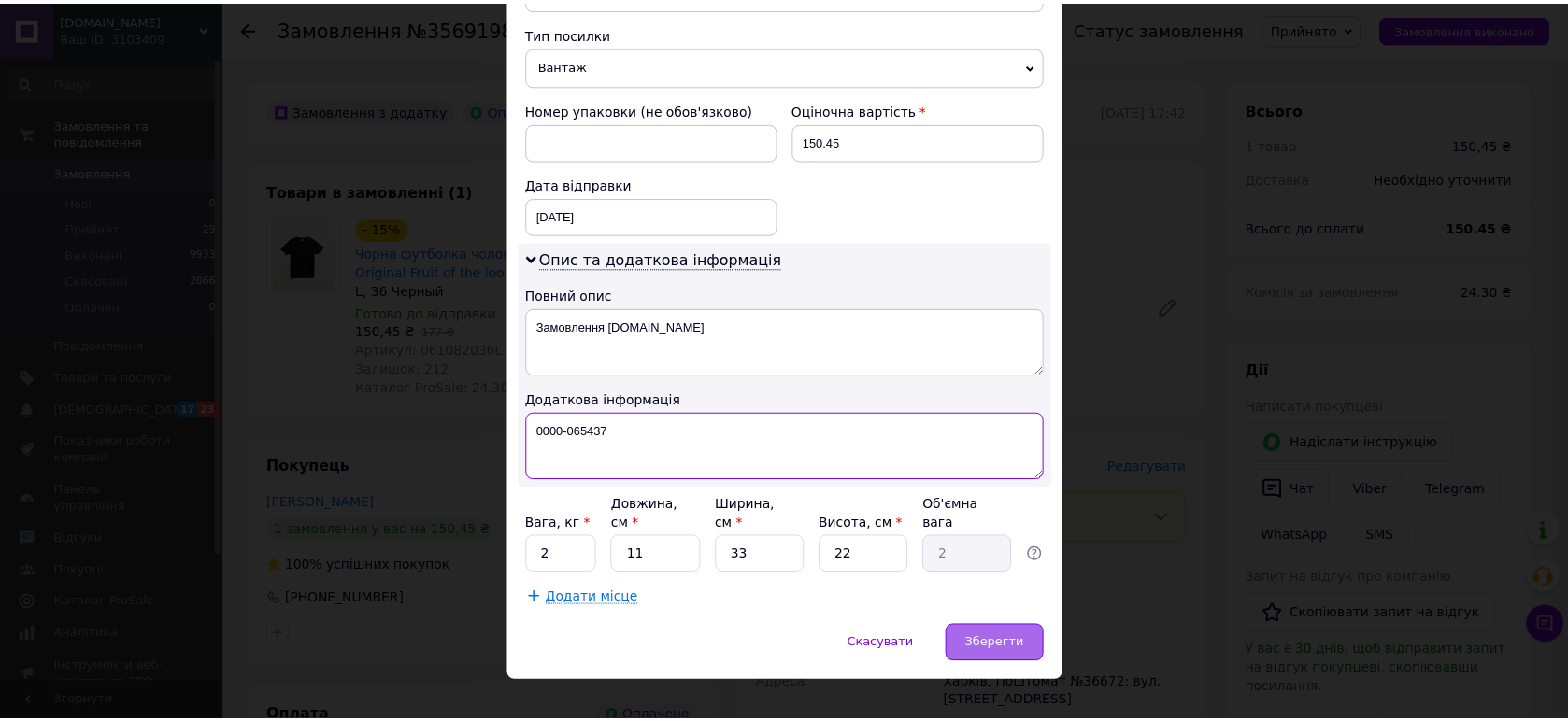
scroll to position [725, 0]
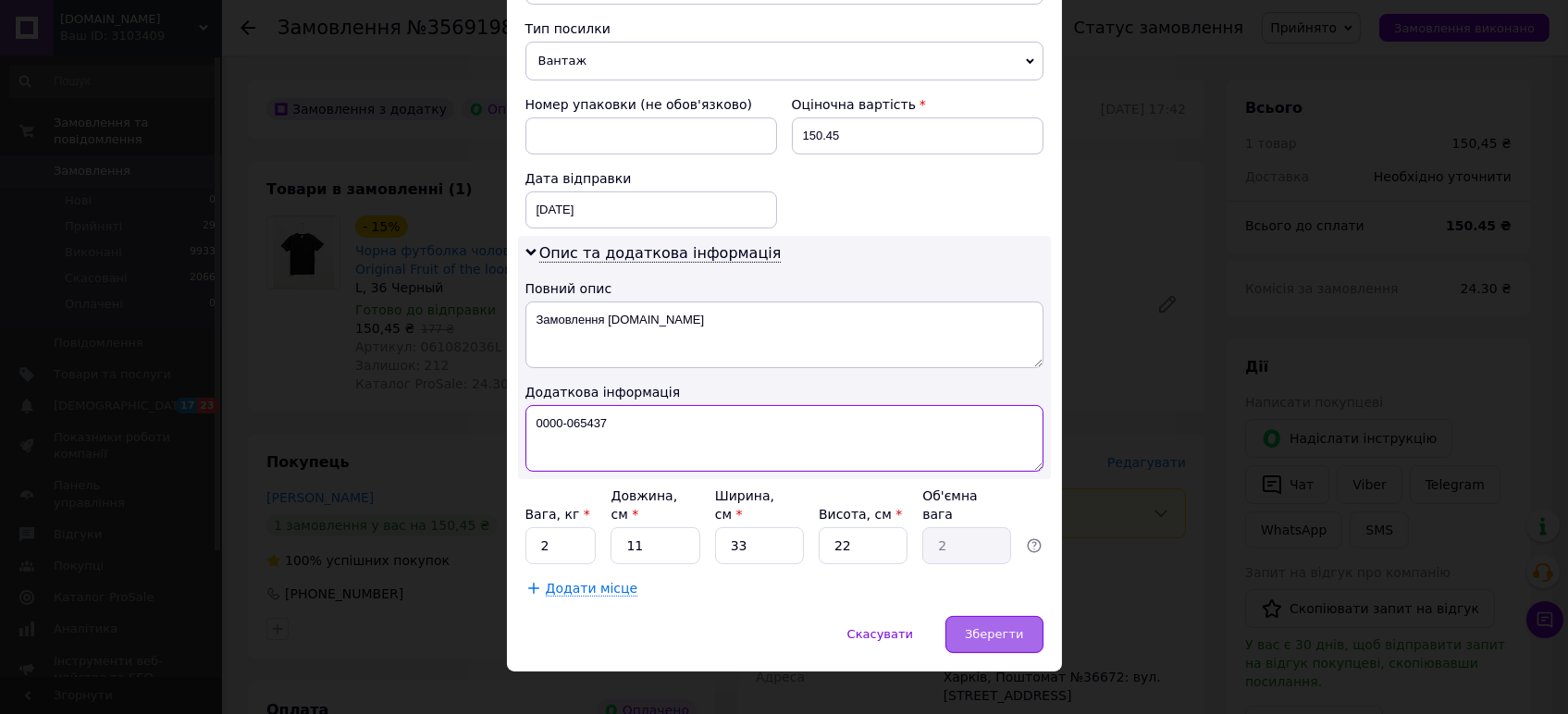
type textarea "0000-065437"
click at [1020, 622] on div "Зберегти" at bounding box center [994, 634] width 97 height 37
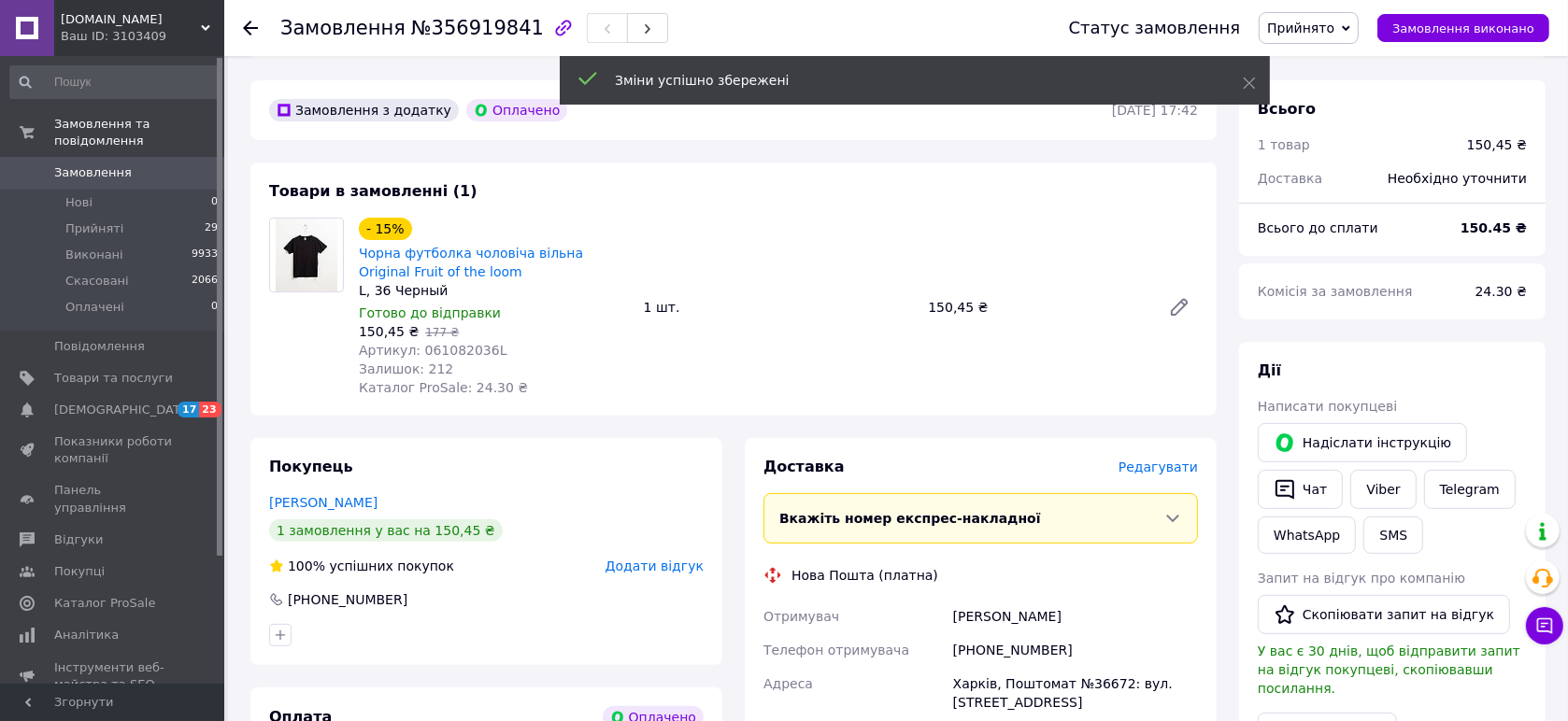
scroll to position [933, 0]
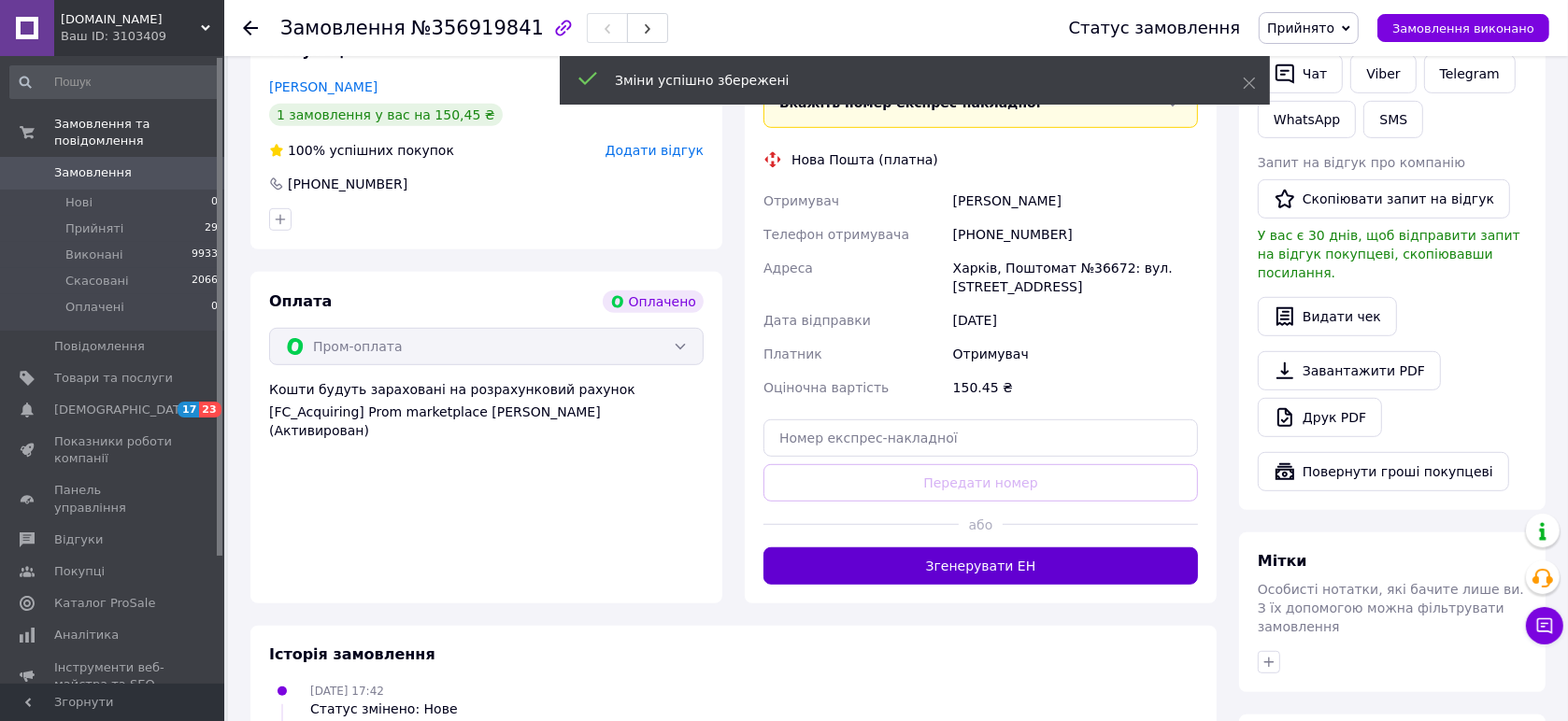
click at [1003, 551] on button "Згенерувати ЕН" at bounding box center [980, 566] width 434 height 37
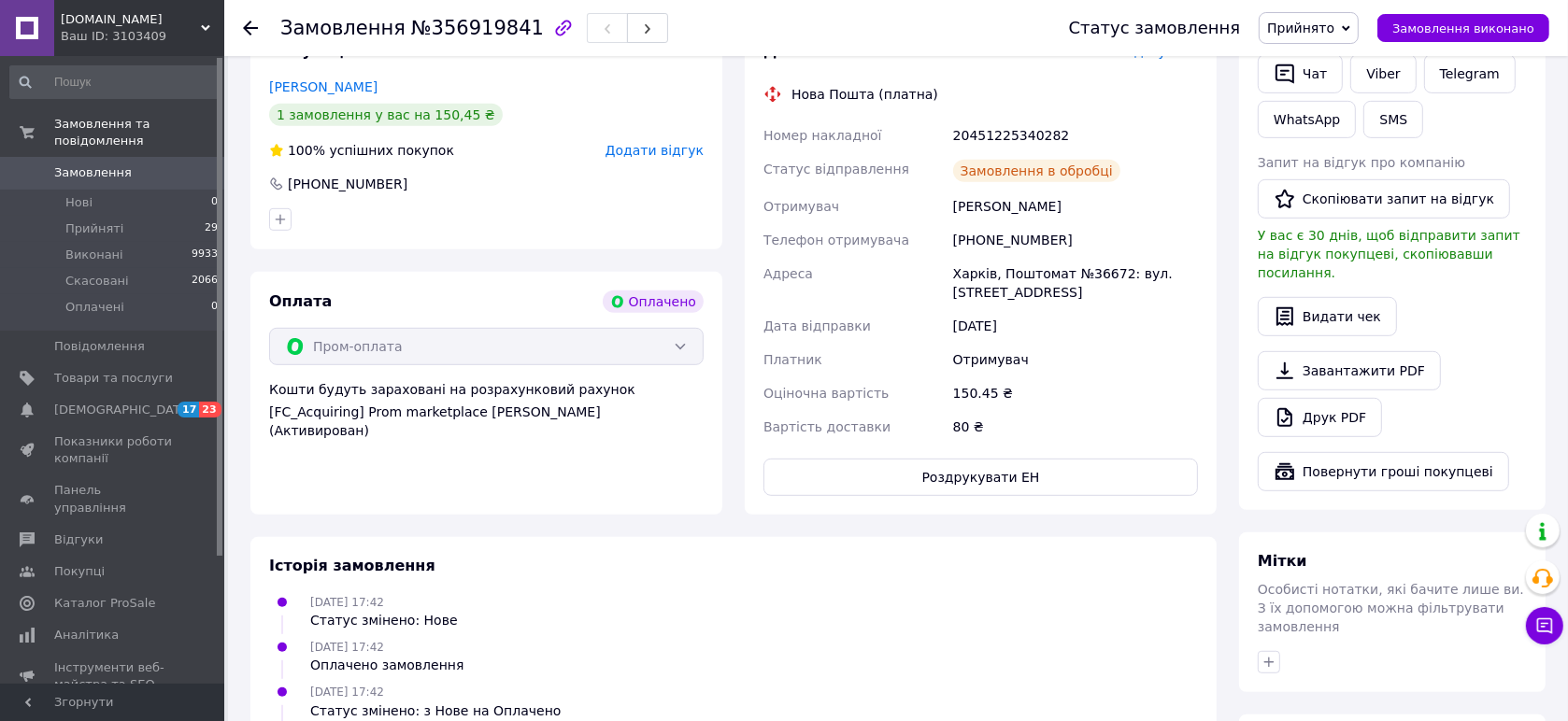
click at [1015, 123] on div "20451225340282" at bounding box center [1076, 136] width 252 height 33
copy div "20451225340282"
click at [1547, 633] on icon at bounding box center [1544, 626] width 19 height 19
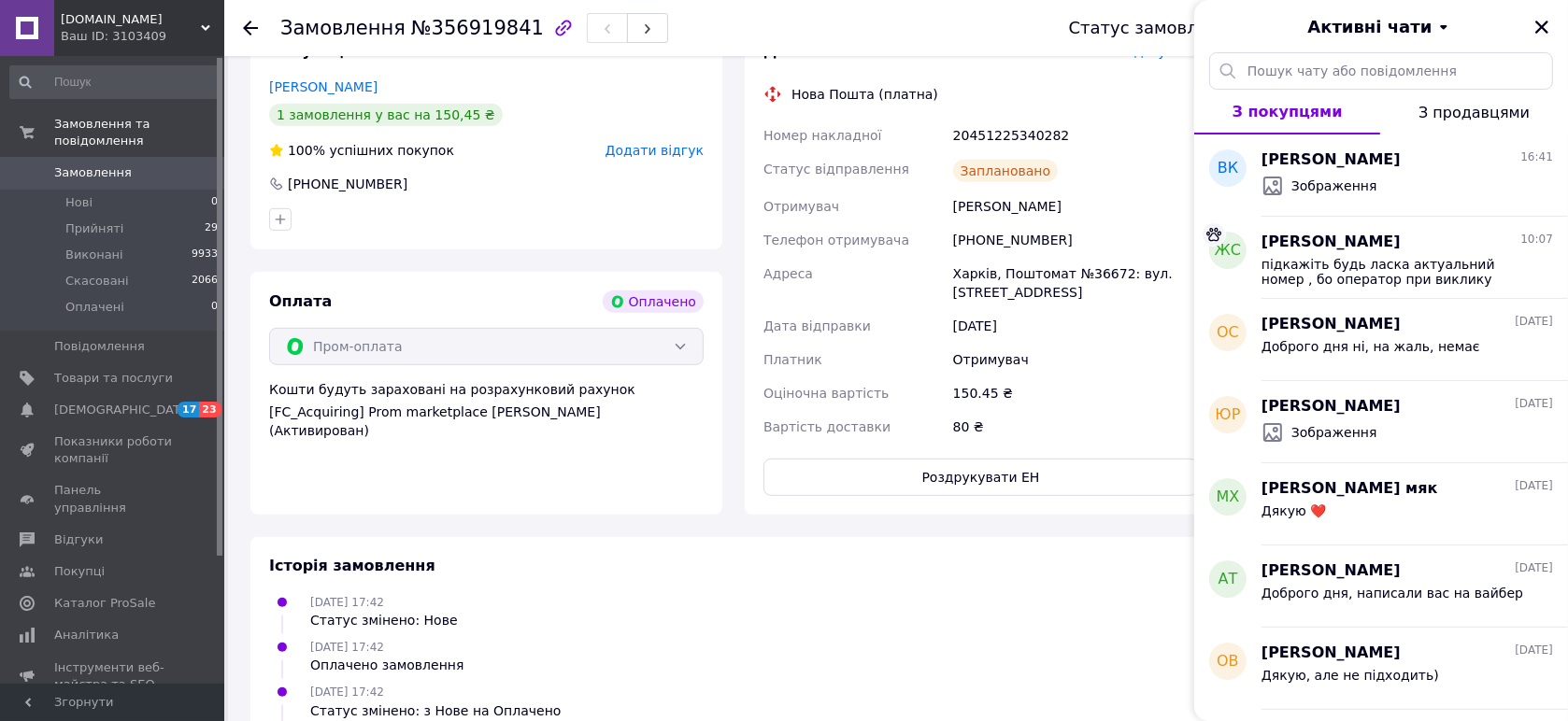
click at [152, 15] on span "[DOMAIN_NAME]" at bounding box center [131, 19] width 140 height 17
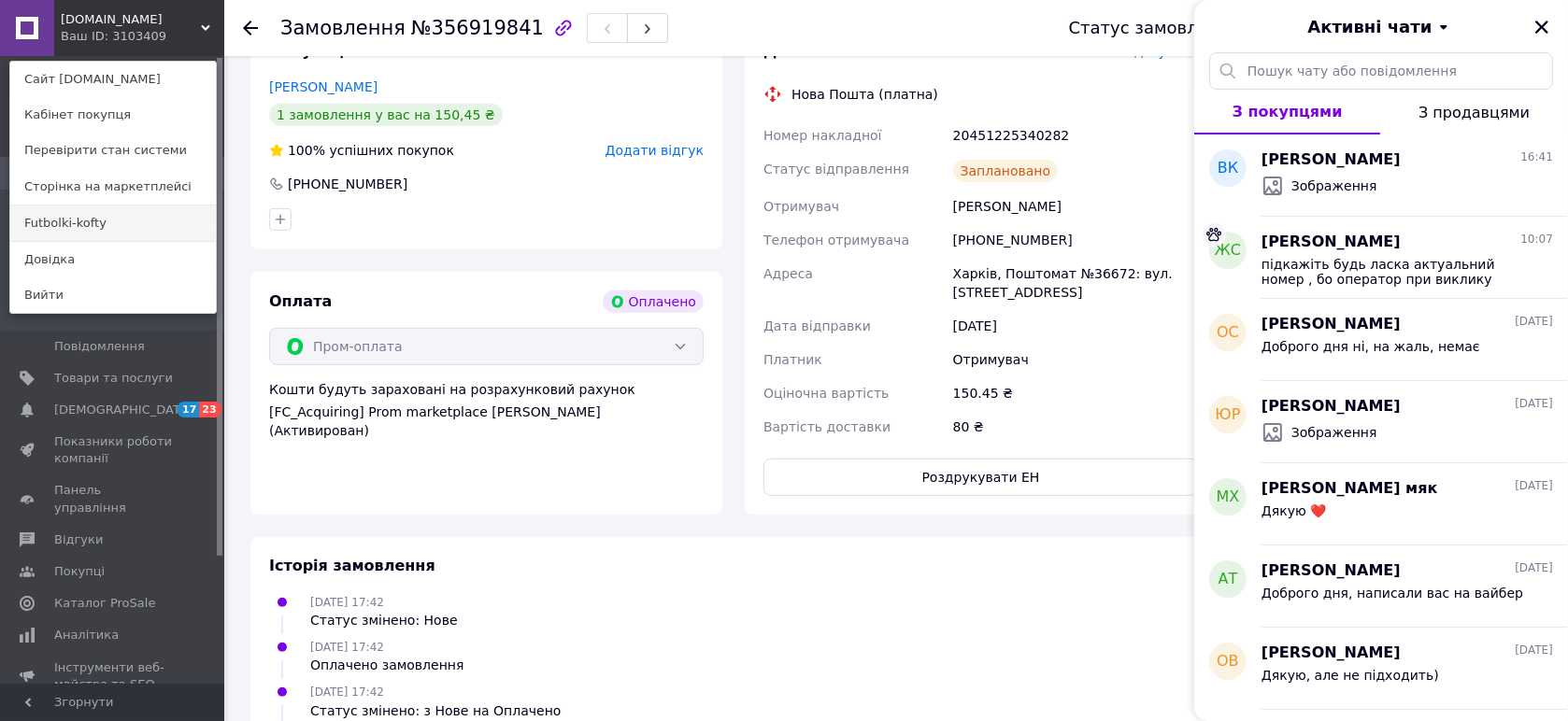
click at [104, 219] on link "Futbolki-kofty" at bounding box center [112, 223] width 206 height 35
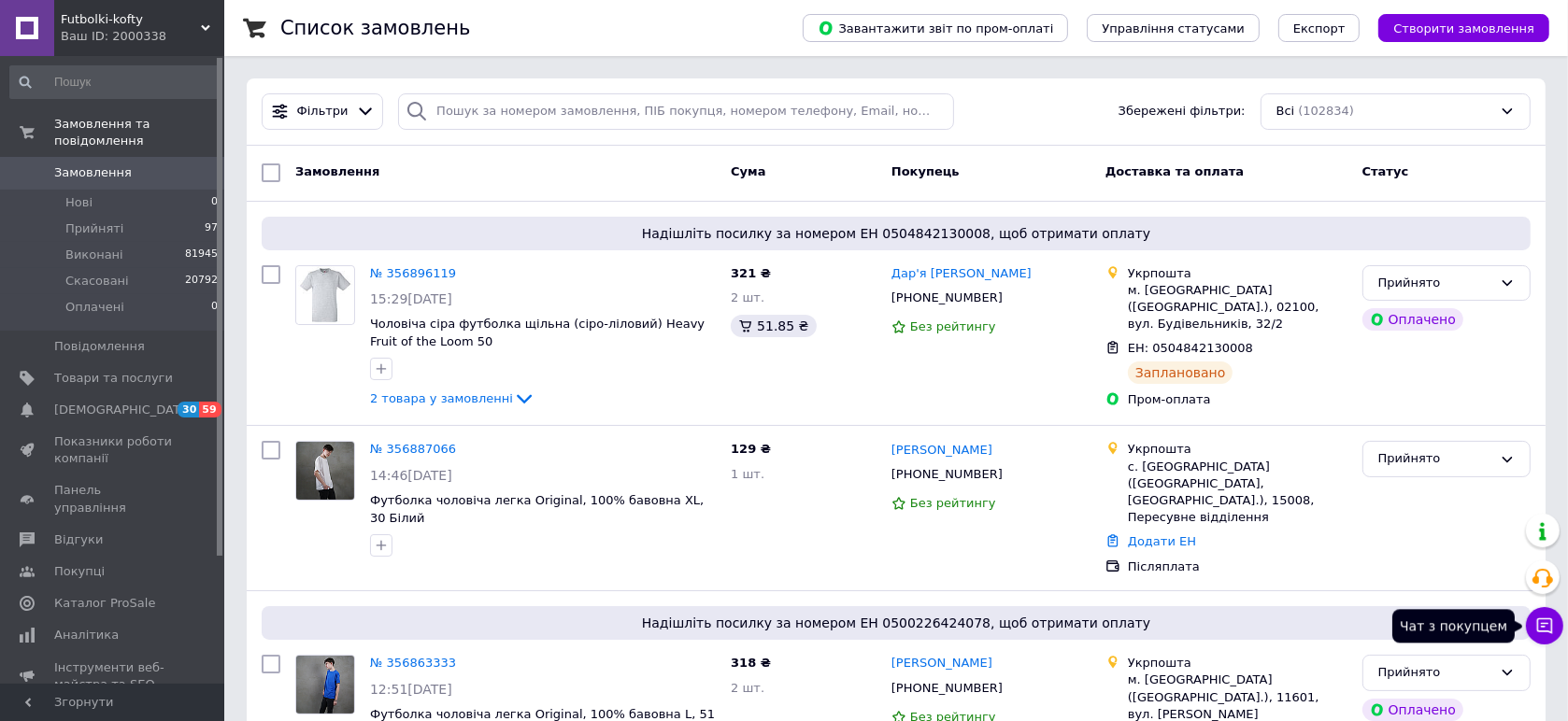
click at [1554, 616] on button "Чат з покупцем" at bounding box center [1544, 626] width 37 height 37
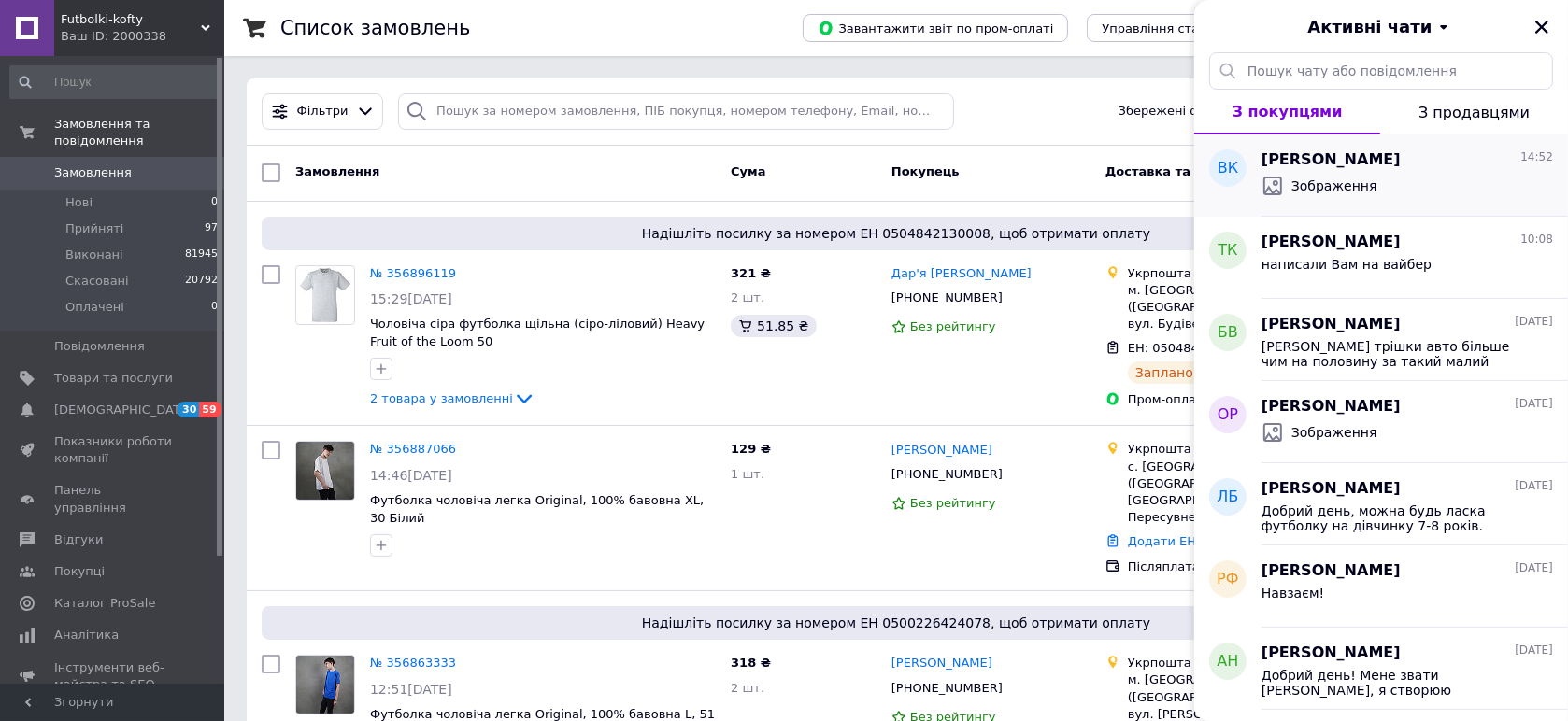
click at [1468, 166] on div "Владислав Кузьмин 14:52" at bounding box center [1408, 160] width 291 height 22
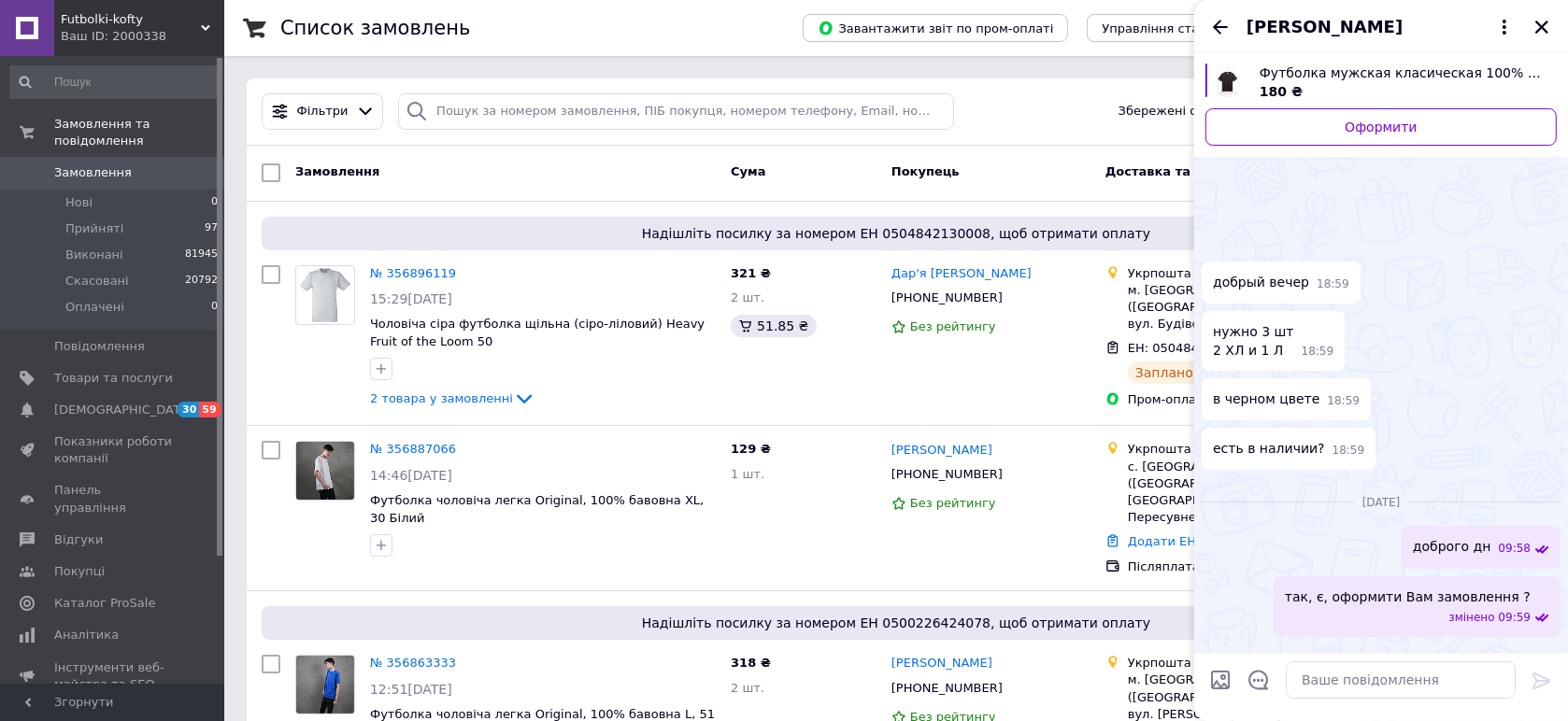
scroll to position [385, 0]
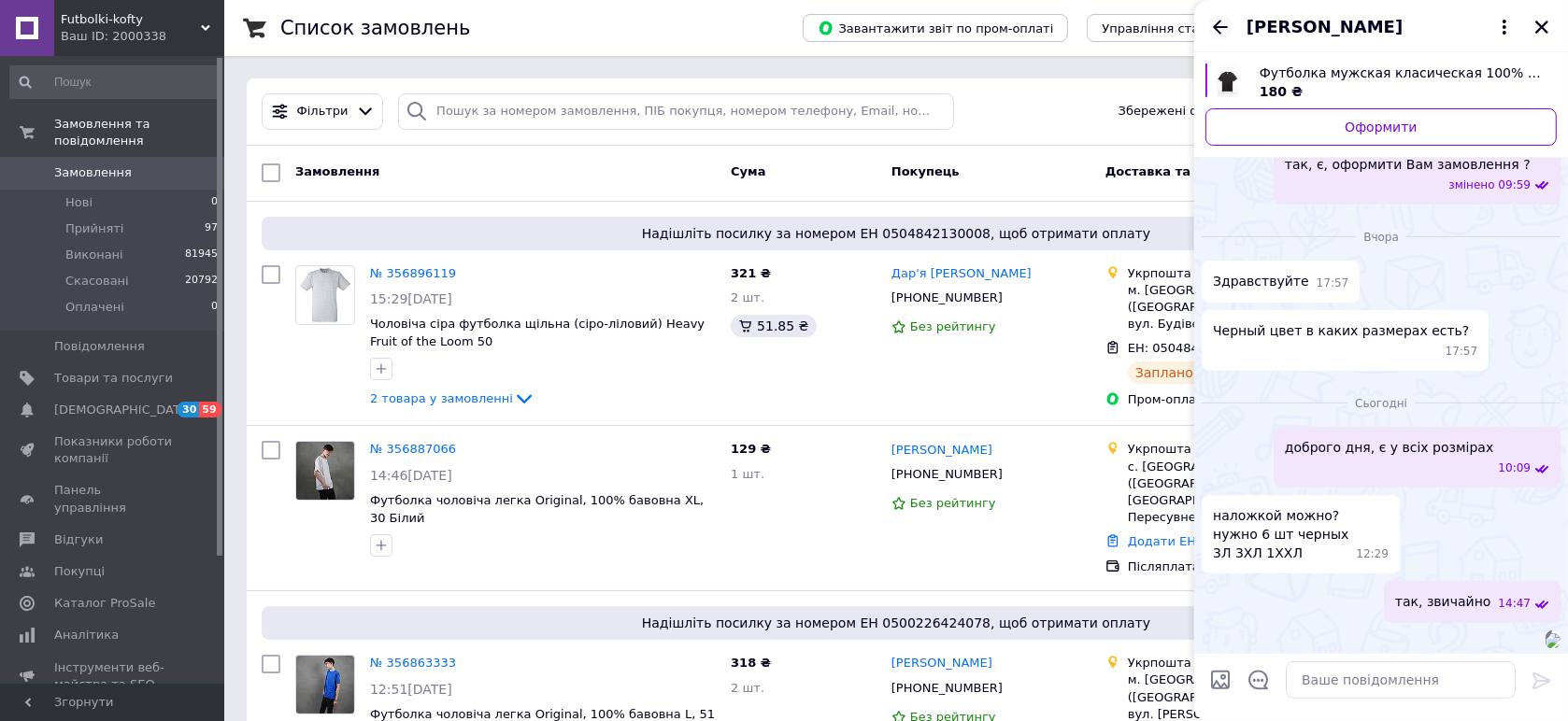
click at [1227, 26] on icon "Назад" at bounding box center [1221, 27] width 23 height 23
